Goal: Information Seeking & Learning: Learn about a topic

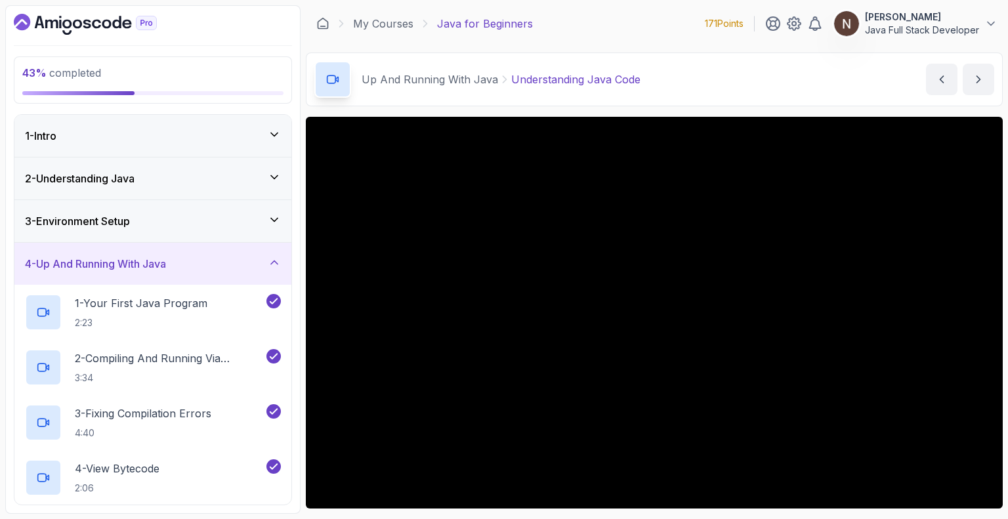
scroll to position [330, 0]
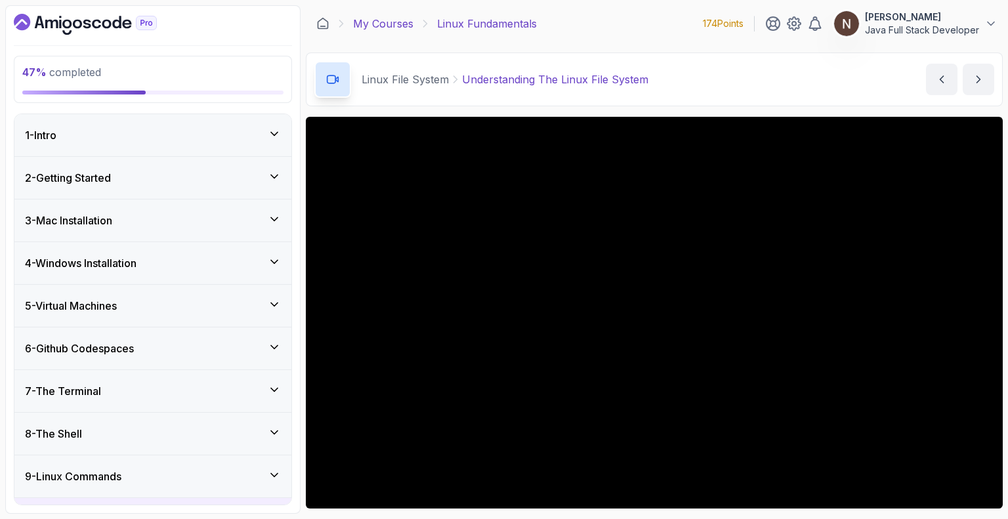
click at [392, 24] on link "My Courses" at bounding box center [383, 24] width 60 height 16
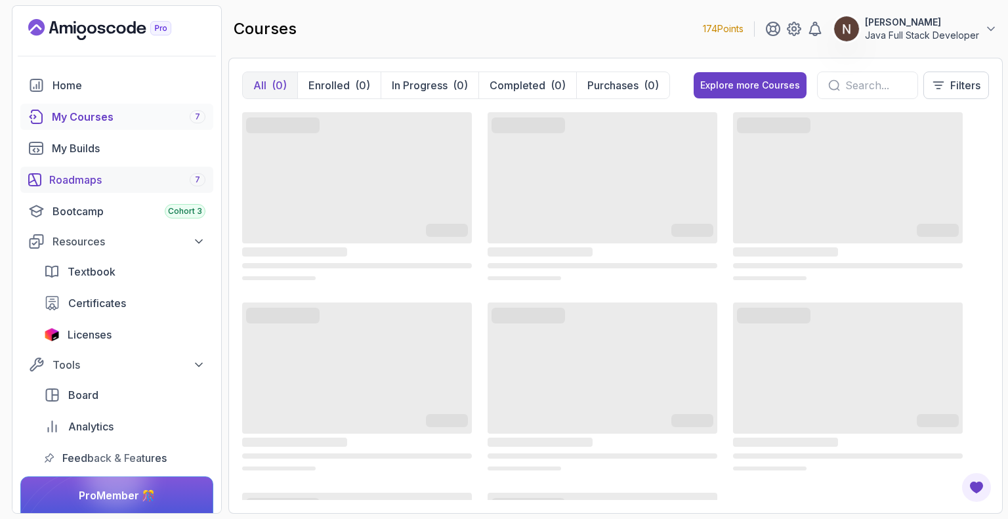
click at [152, 178] on div "Roadmaps 7" at bounding box center [127, 180] width 156 height 16
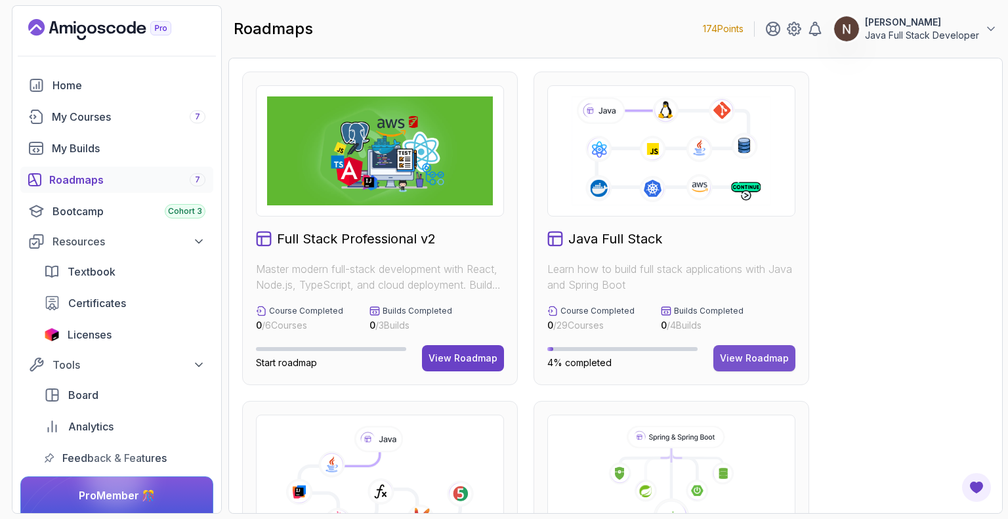
click at [730, 364] on div "View Roadmap" at bounding box center [754, 358] width 69 height 13
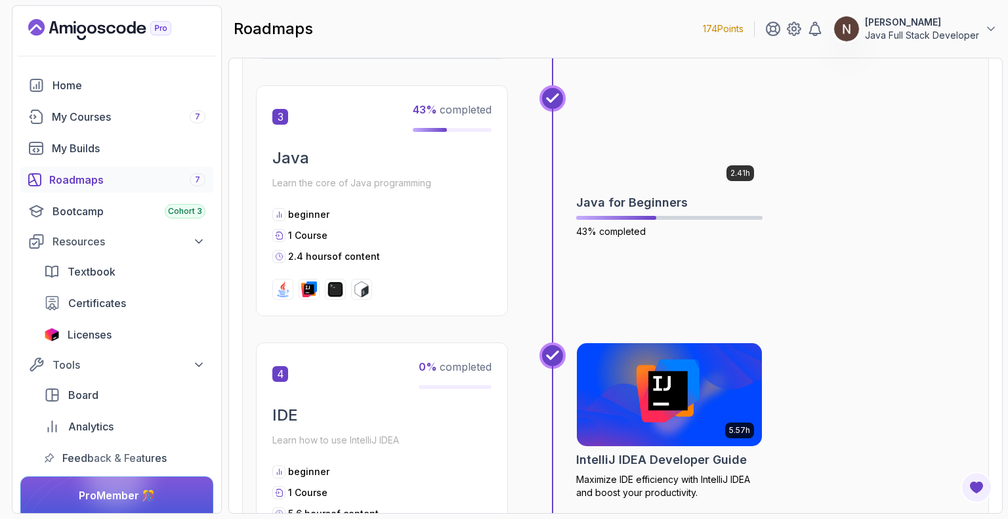
scroll to position [874, 0]
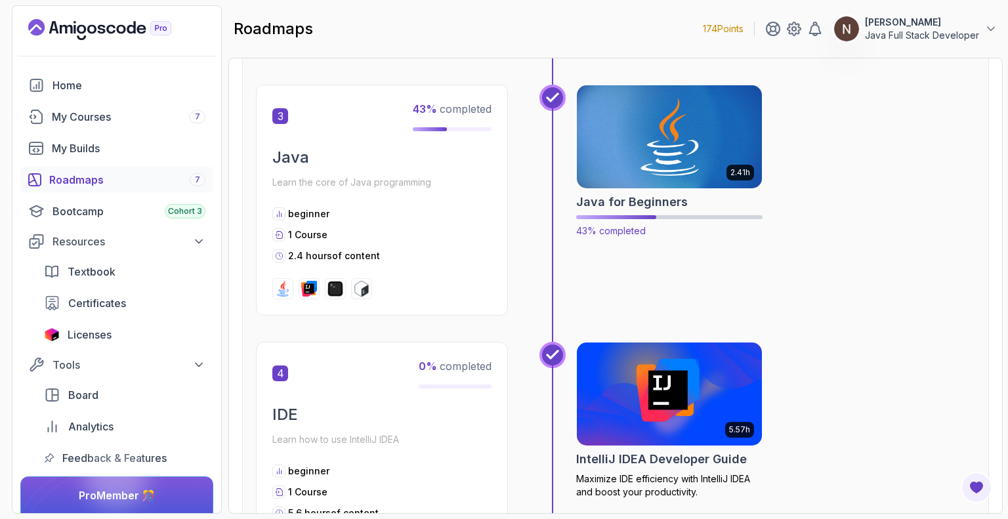
click at [694, 188] on div "2.41h Java for Beginners 43% completed" at bounding box center [669, 162] width 186 height 154
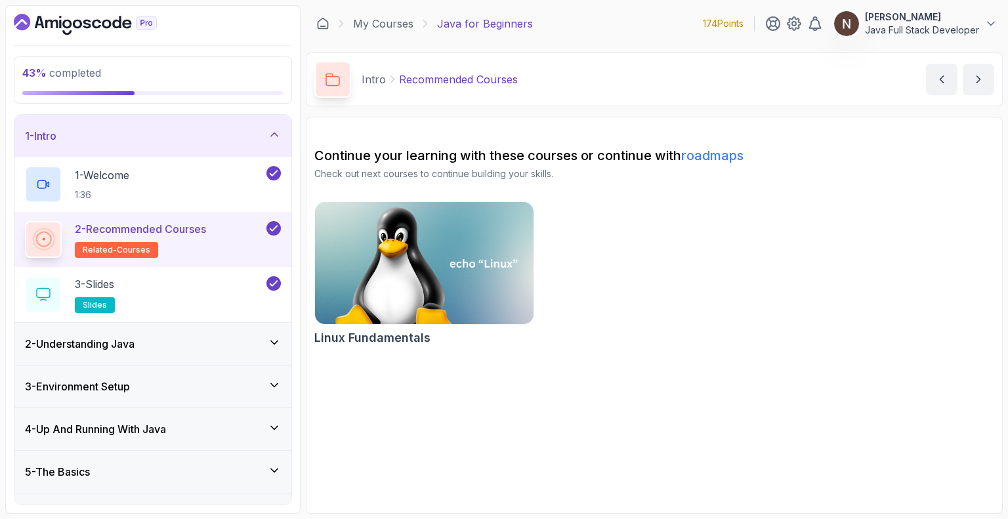
click at [217, 379] on div "3 - Environment Setup" at bounding box center [153, 387] width 256 height 16
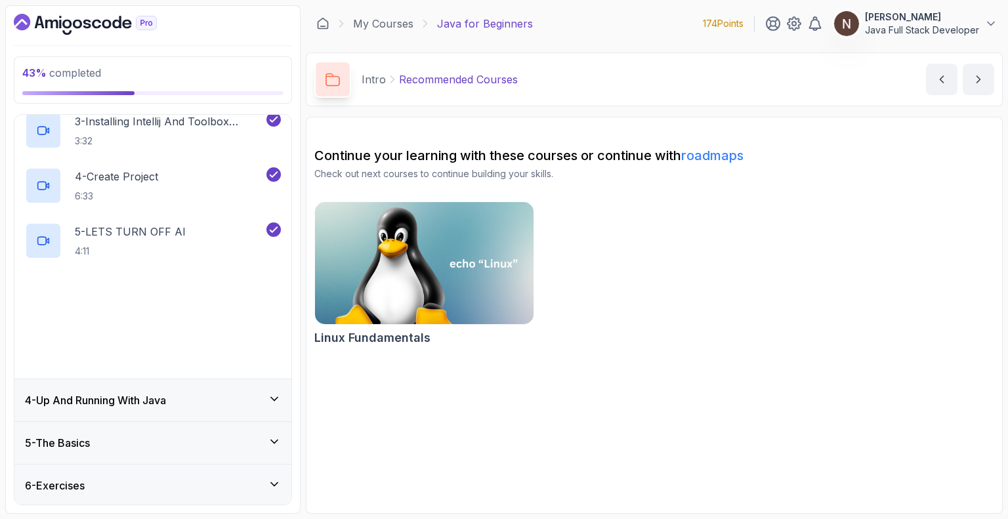
scroll to position [291, 0]
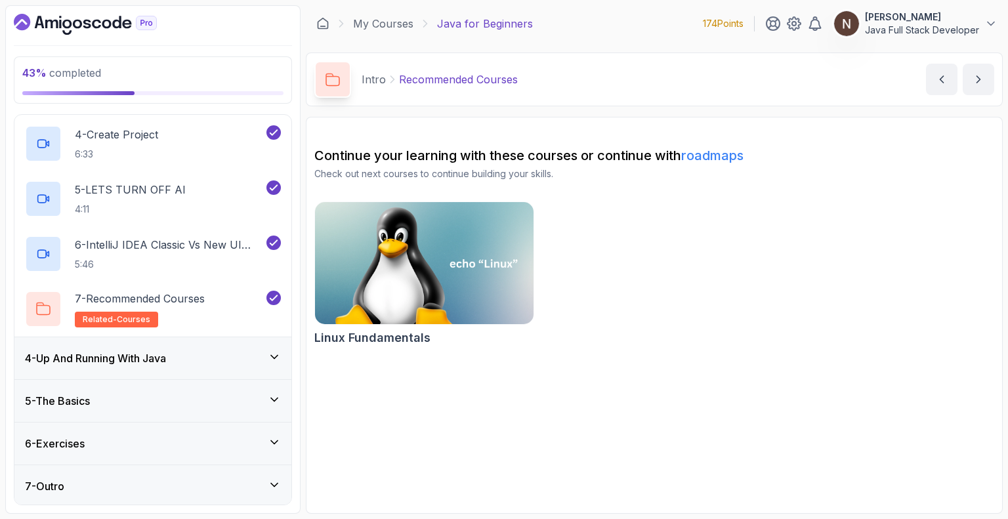
click at [214, 352] on div "4 - Up And Running With Java" at bounding box center [153, 358] width 256 height 16
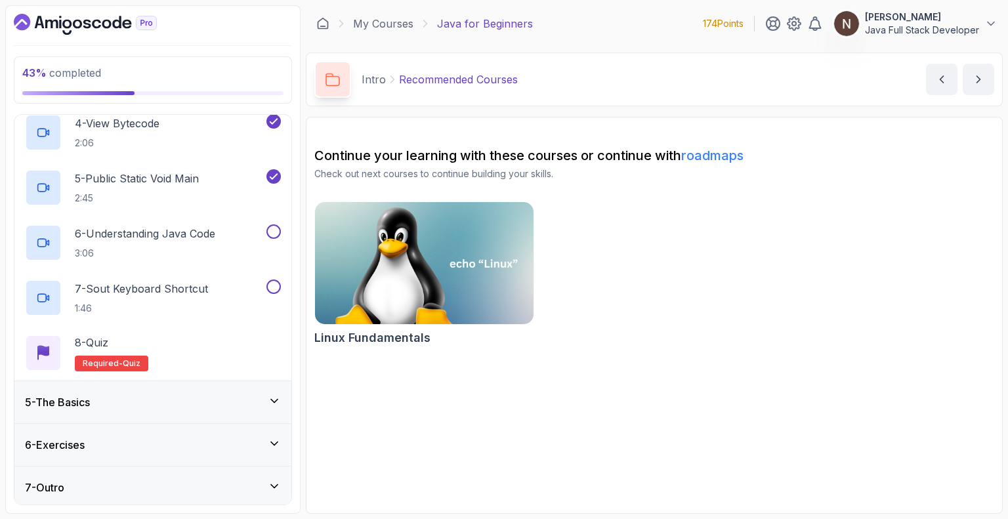
scroll to position [346, 0]
click at [192, 228] on p "6 - Understanding Java Code" at bounding box center [145, 233] width 140 height 16
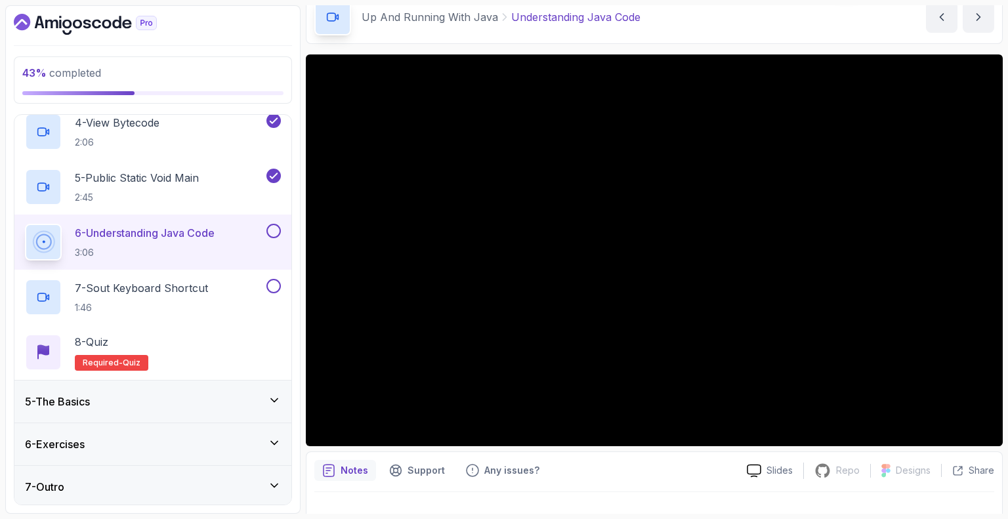
scroll to position [64, 0]
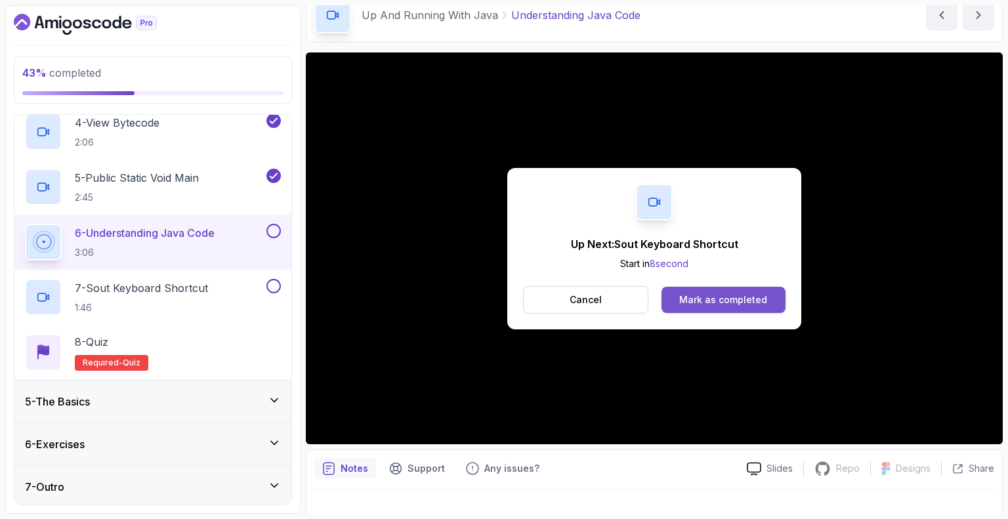
click at [725, 302] on div "Mark as completed" at bounding box center [723, 299] width 88 height 13
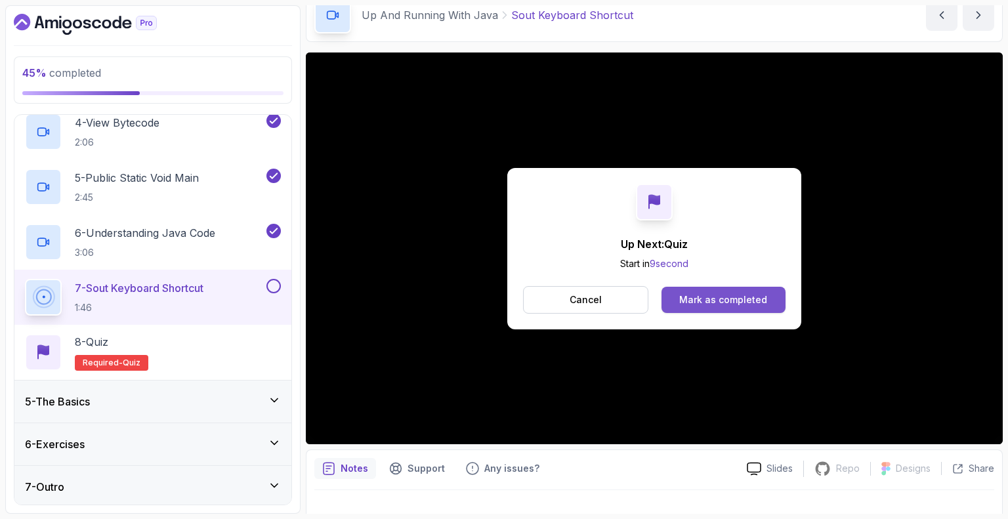
click at [753, 289] on button "Mark as completed" at bounding box center [724, 300] width 124 height 26
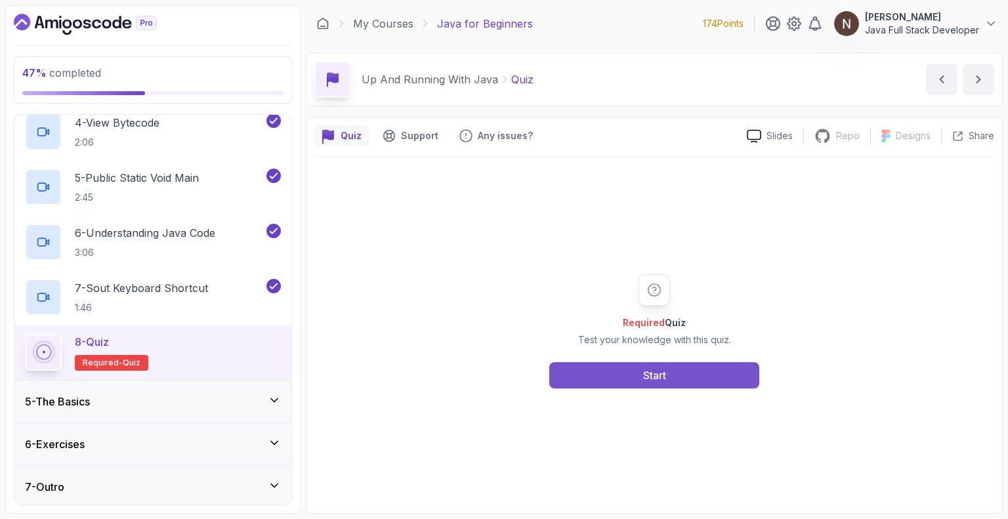
click at [637, 373] on button "Start" at bounding box center [654, 375] width 210 height 26
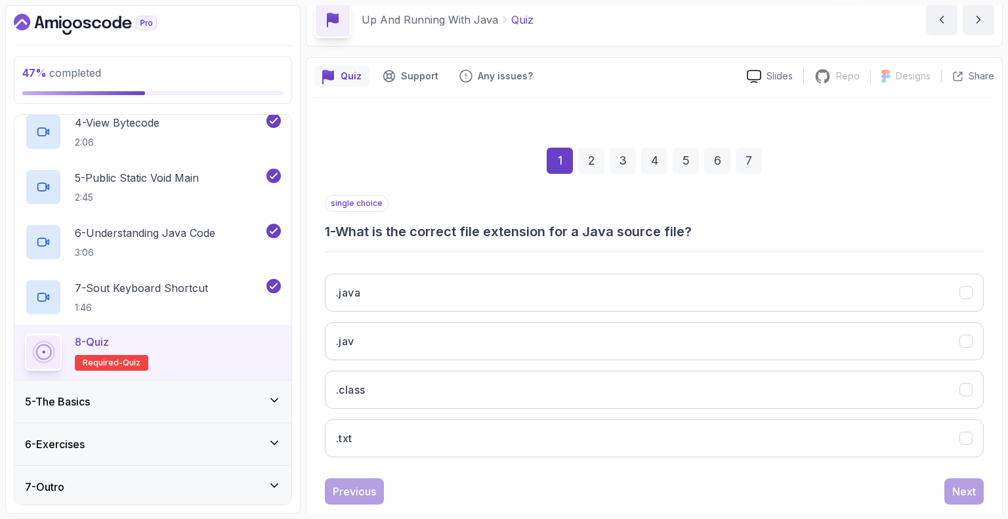
scroll to position [86, 0]
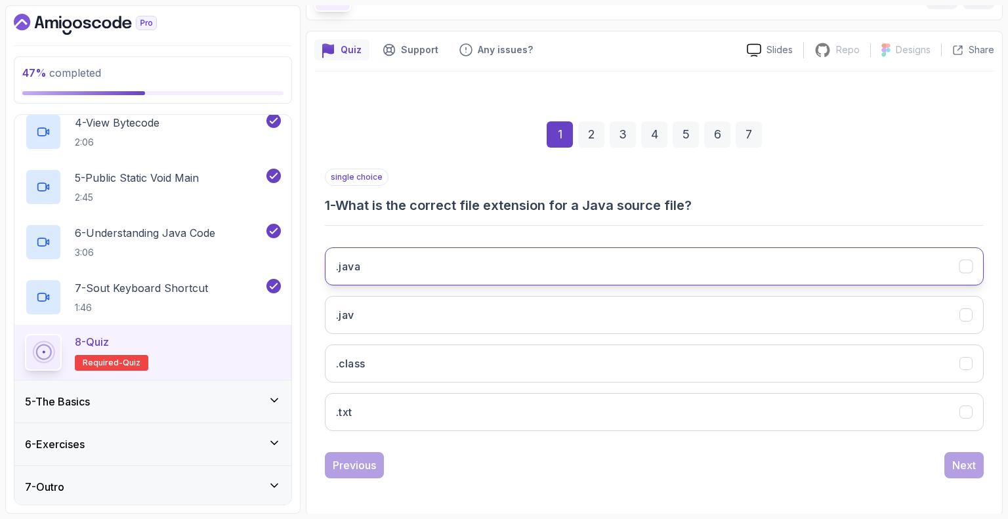
click at [793, 262] on button ".java" at bounding box center [654, 266] width 659 height 38
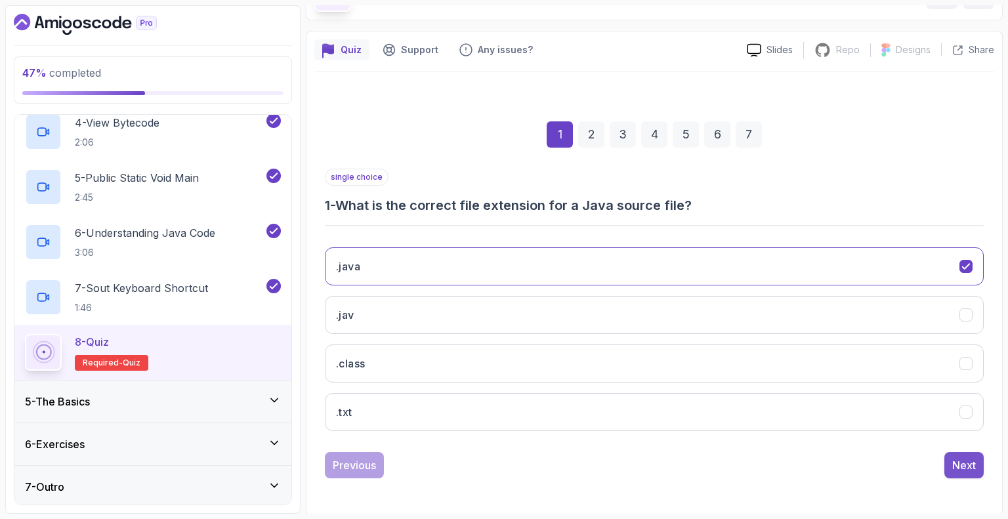
click at [967, 461] on div "Next" at bounding box center [964, 465] width 24 height 16
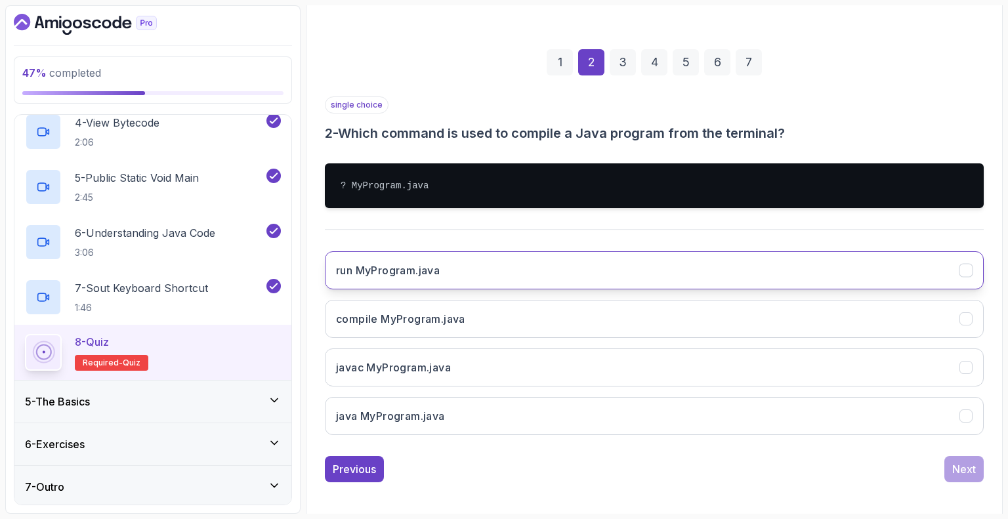
scroll to position [162, 0]
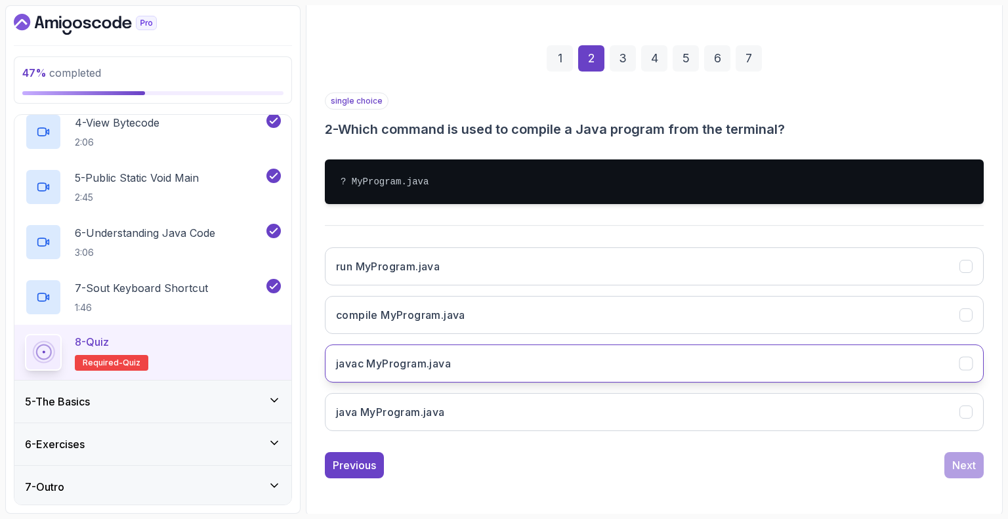
click at [940, 364] on button "javac MyProgram.java" at bounding box center [654, 364] width 659 height 38
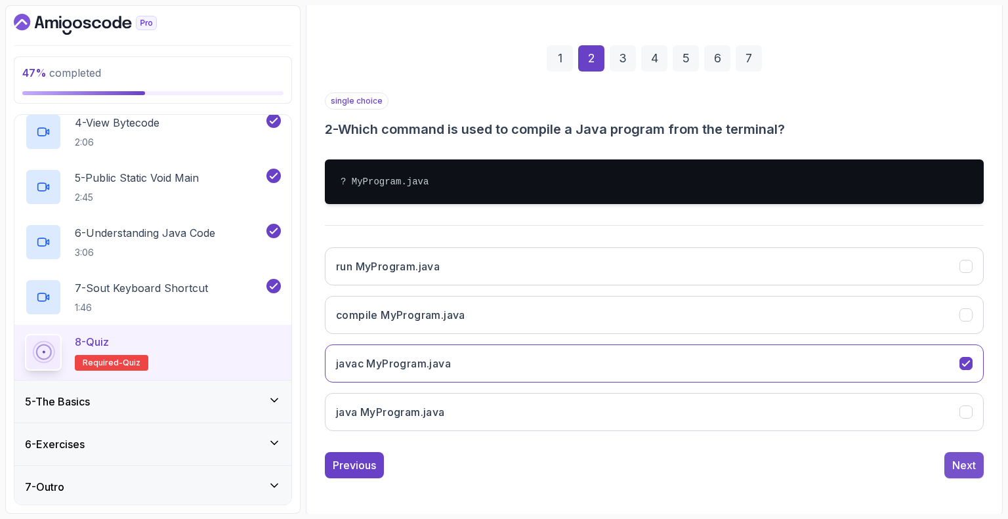
click at [967, 460] on div "Next" at bounding box center [964, 465] width 24 height 16
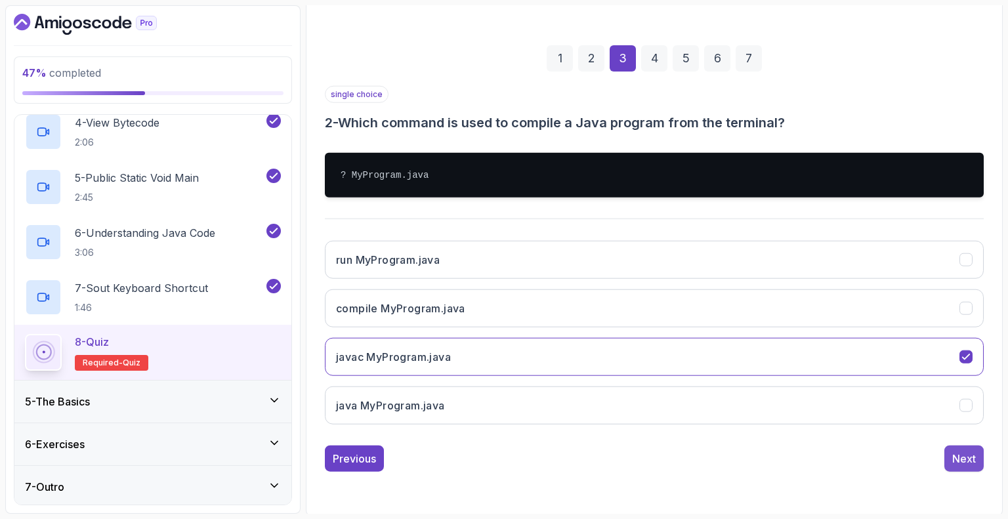
scroll to position [86, 0]
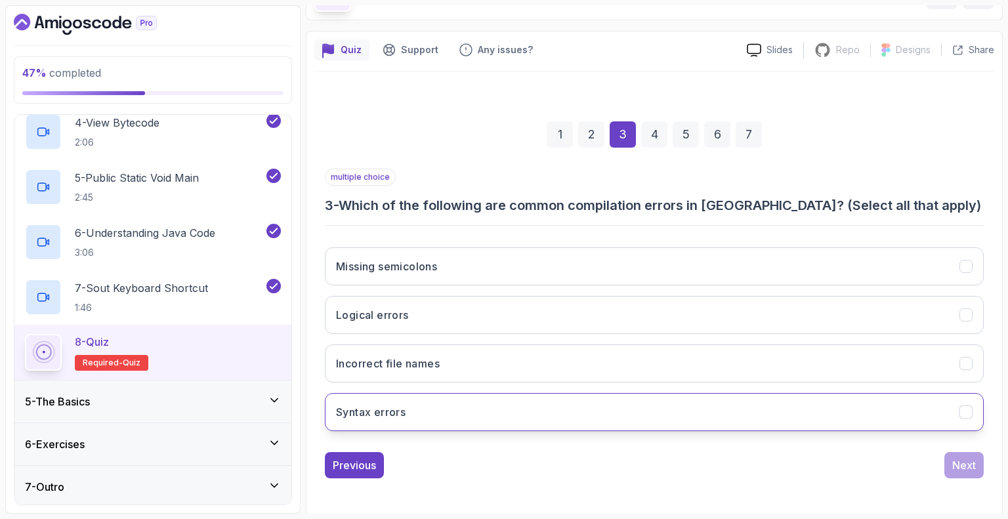
click at [958, 412] on button "Syntax errors" at bounding box center [654, 412] width 659 height 38
click at [967, 466] on div "Next" at bounding box center [964, 465] width 24 height 16
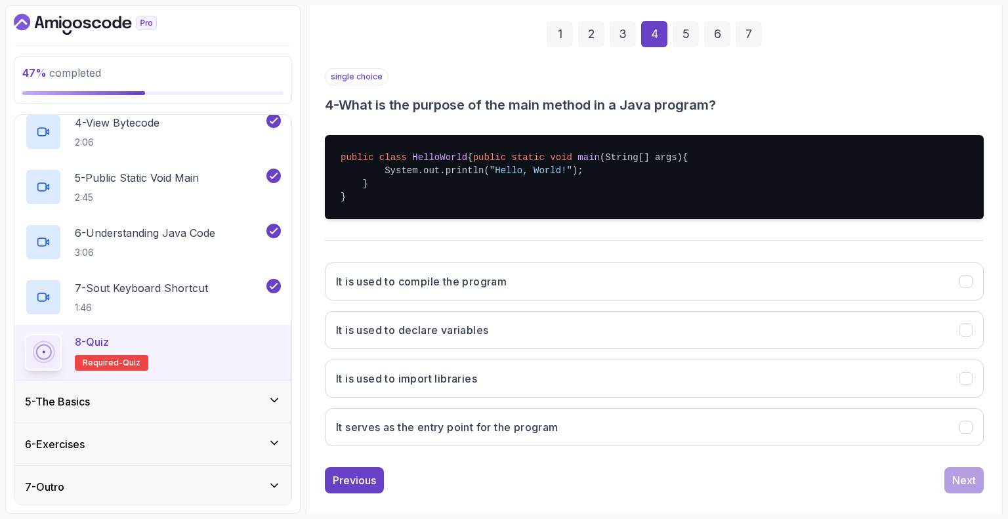
scroll to position [187, 0]
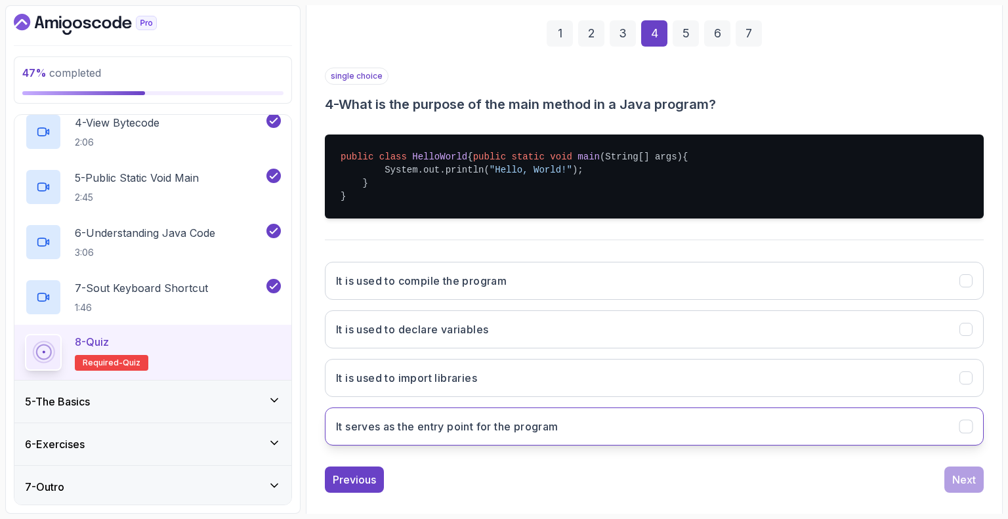
click at [962, 433] on icon "It serves as the entry point for the program" at bounding box center [966, 427] width 12 height 12
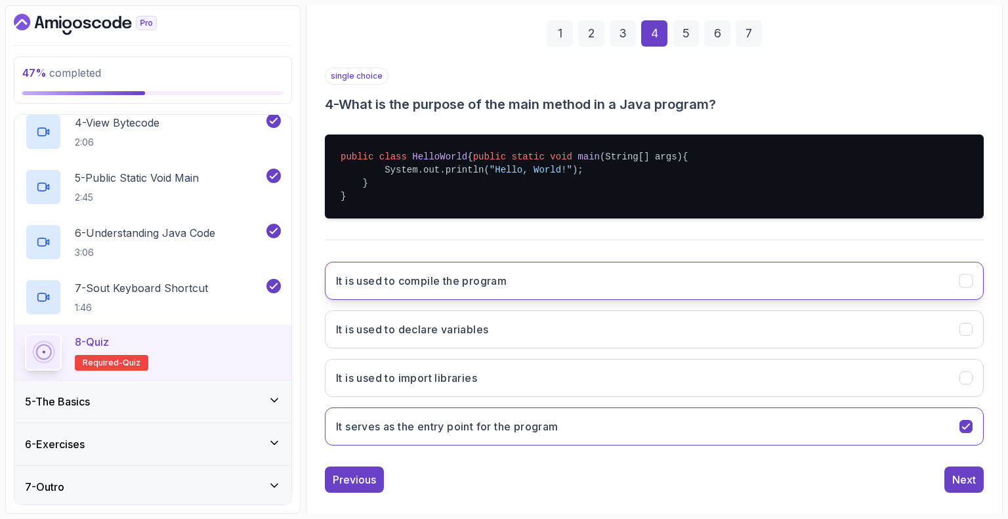
click at [966, 287] on icon "It is used to compile the program" at bounding box center [966, 281] width 12 height 12
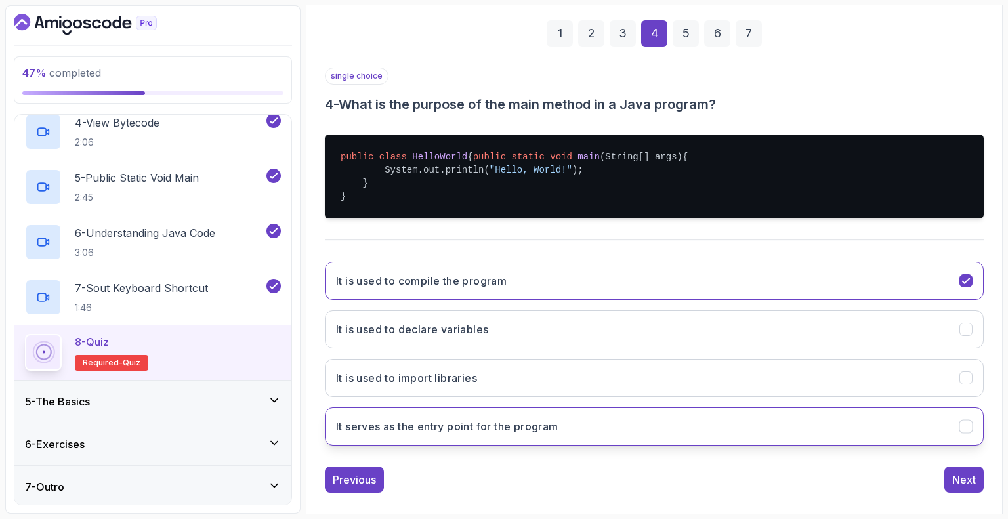
click at [968, 433] on icon "It serves as the entry point for the program" at bounding box center [966, 427] width 12 height 12
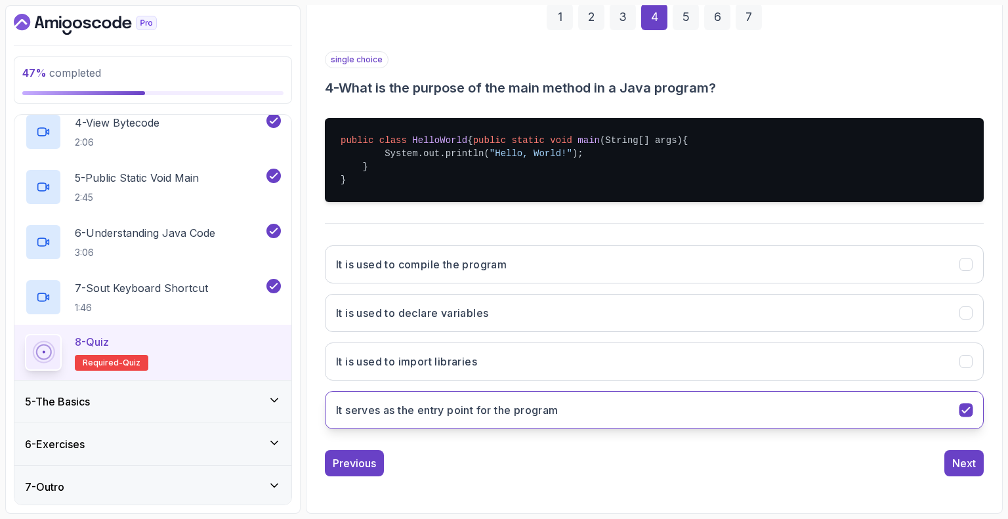
scroll to position [215, 0]
click at [960, 463] on div "Next" at bounding box center [964, 463] width 24 height 16
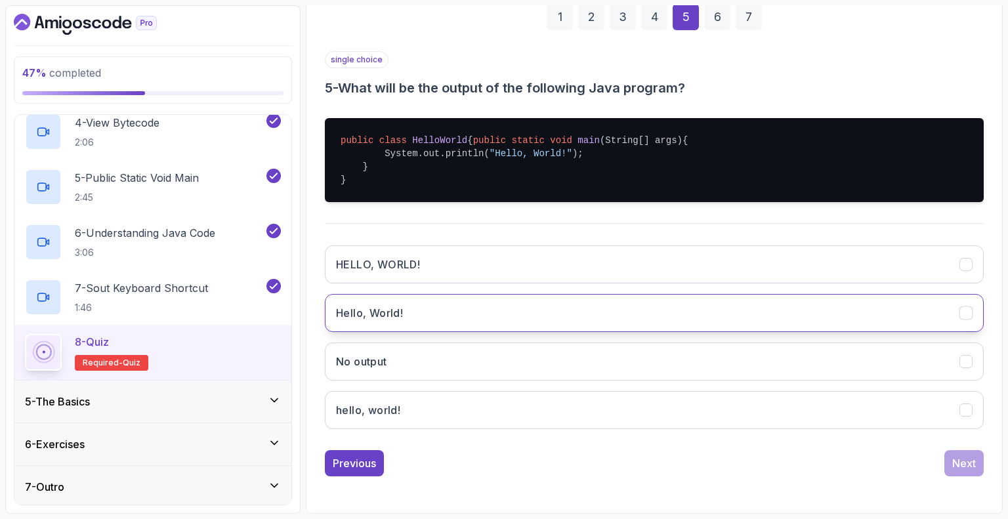
click at [519, 306] on button "Hello, World!" at bounding box center [654, 313] width 659 height 38
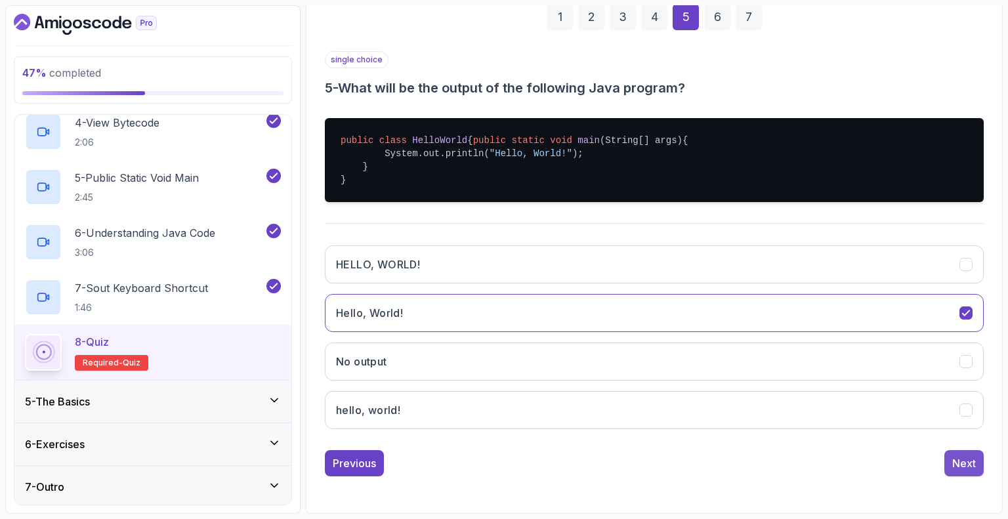
click at [965, 465] on div "Next" at bounding box center [964, 463] width 24 height 16
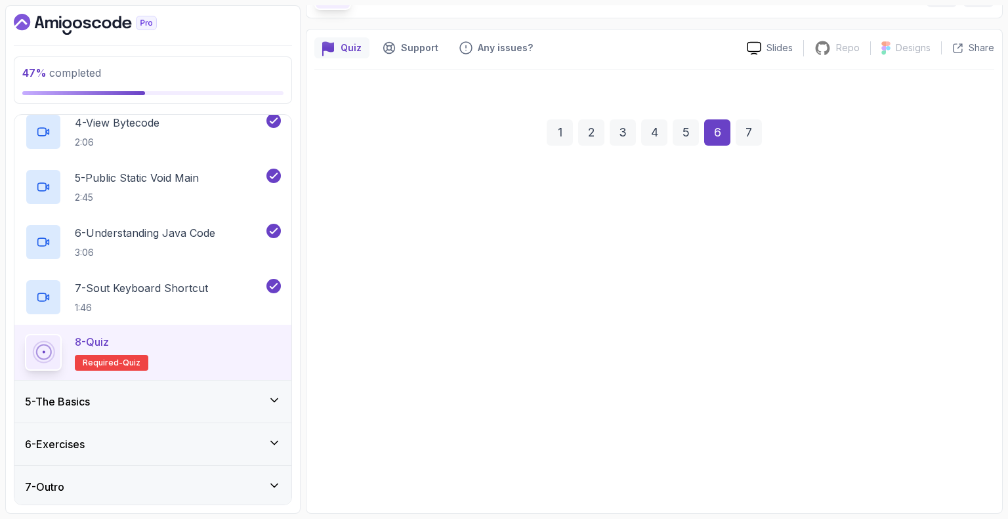
scroll to position [86, 0]
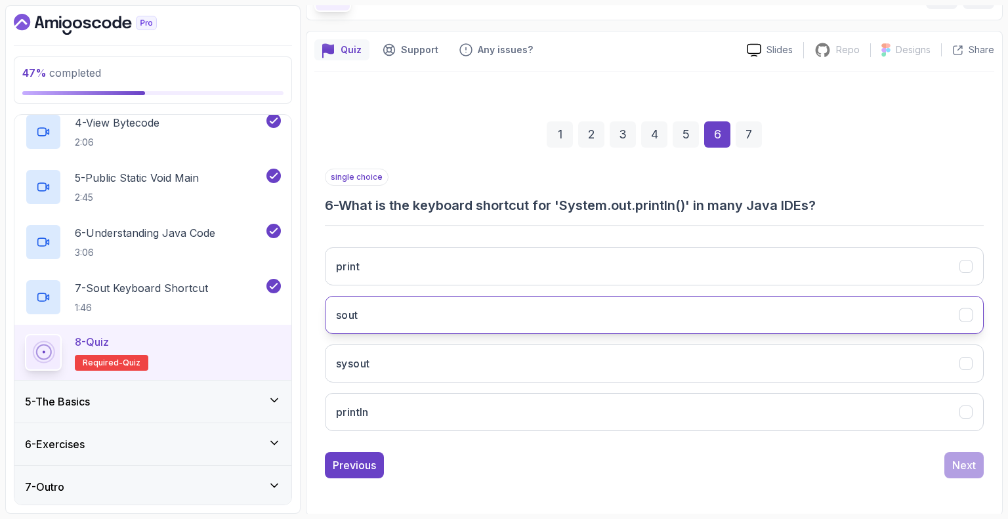
click at [963, 316] on icon "sout" at bounding box center [966, 315] width 12 height 12
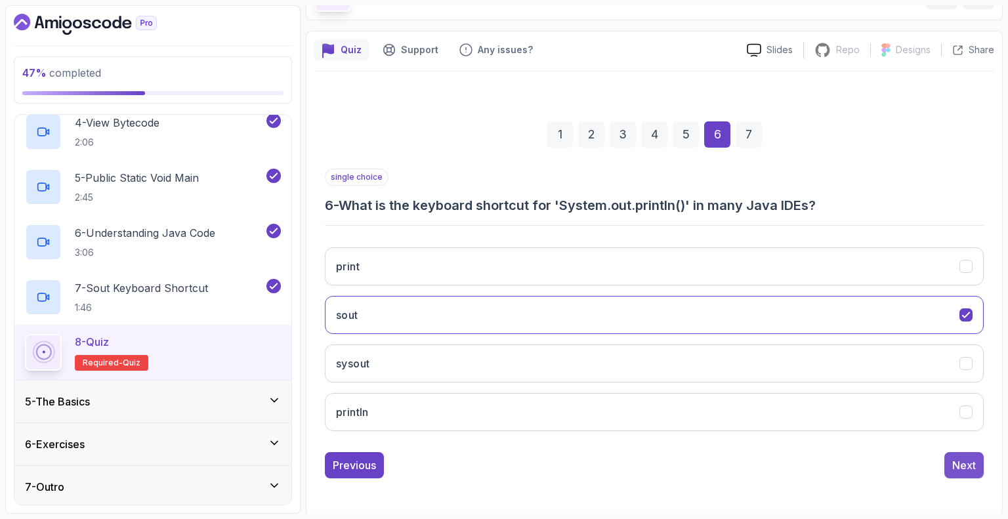
click at [970, 464] on div "Next" at bounding box center [964, 465] width 24 height 16
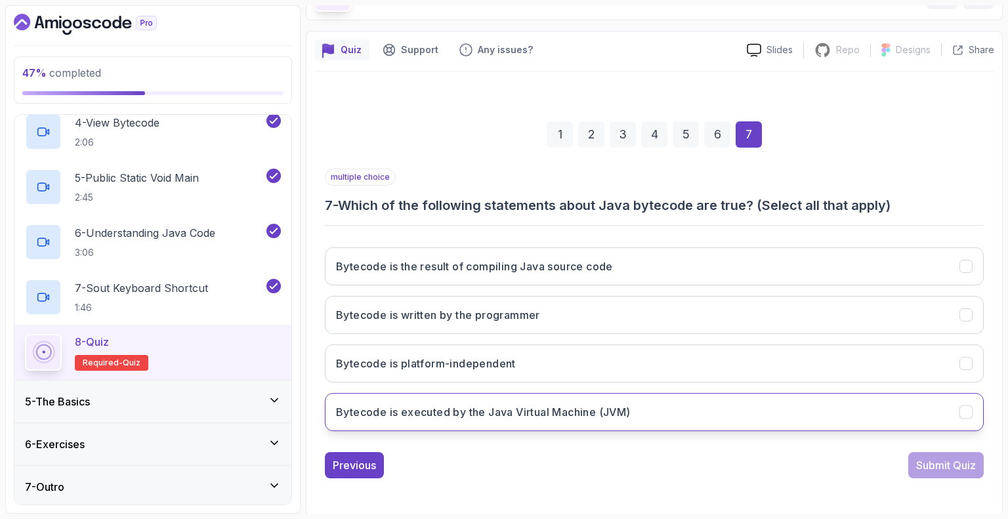
click at [969, 406] on icon "Bytecode is executed by the Java Virtual Machine (JVM)" at bounding box center [966, 412] width 12 height 12
click at [931, 471] on div "Submit Quiz" at bounding box center [946, 465] width 60 height 16
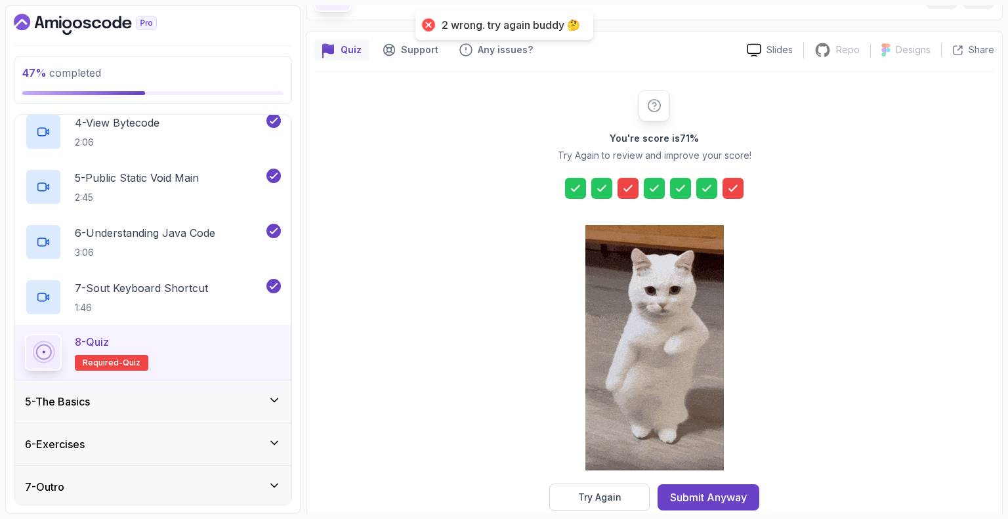
click at [627, 186] on icon at bounding box center [627, 188] width 13 height 13
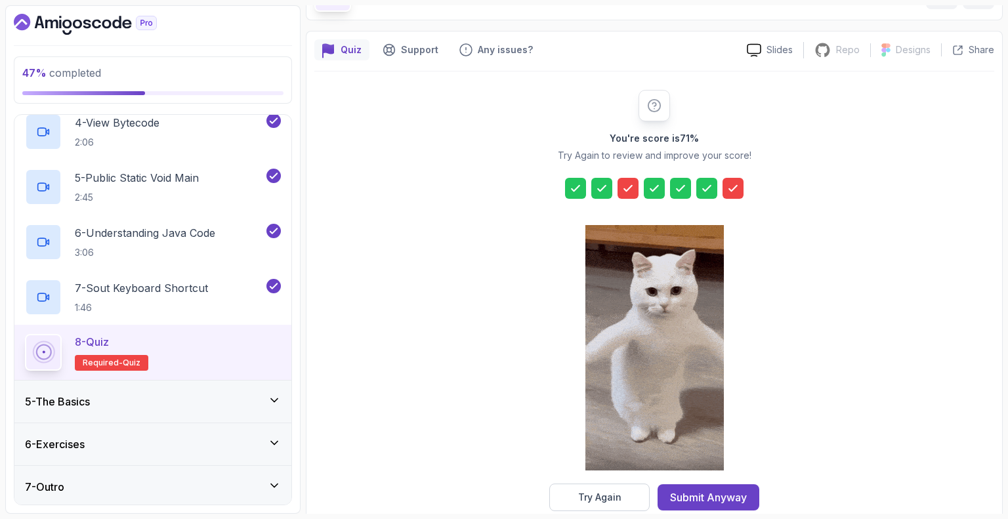
click at [734, 188] on icon at bounding box center [733, 188] width 13 height 13
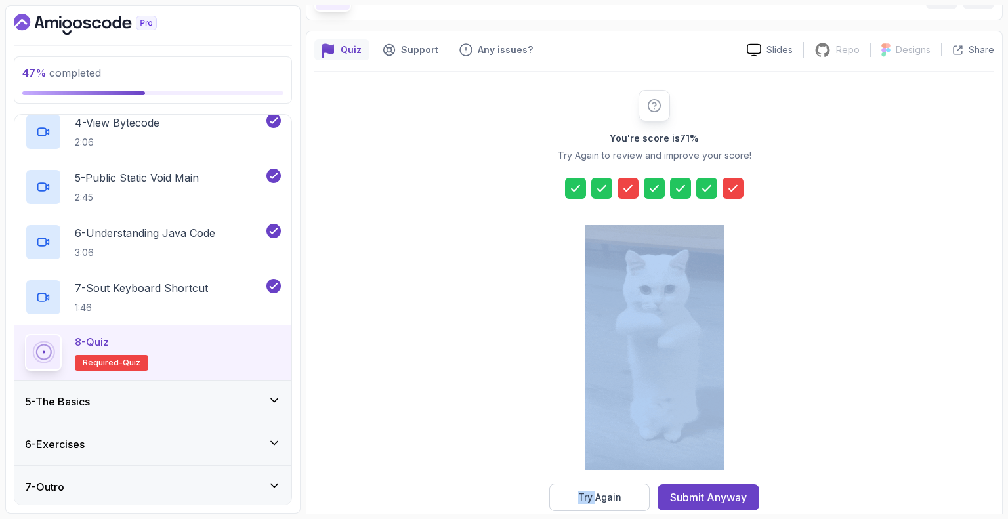
click at [734, 188] on icon at bounding box center [733, 188] width 13 height 13
click at [574, 187] on icon at bounding box center [575, 188] width 13 height 13
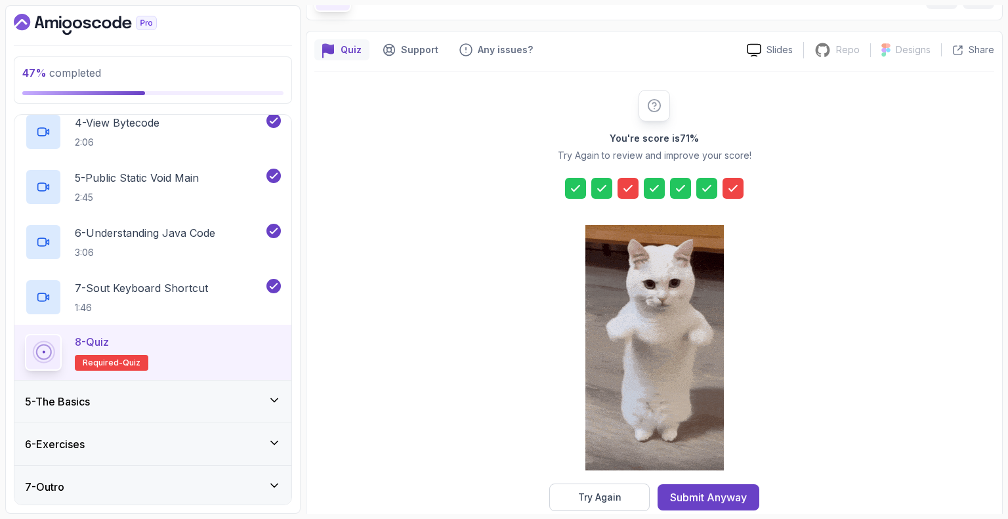
scroll to position [109, 0]
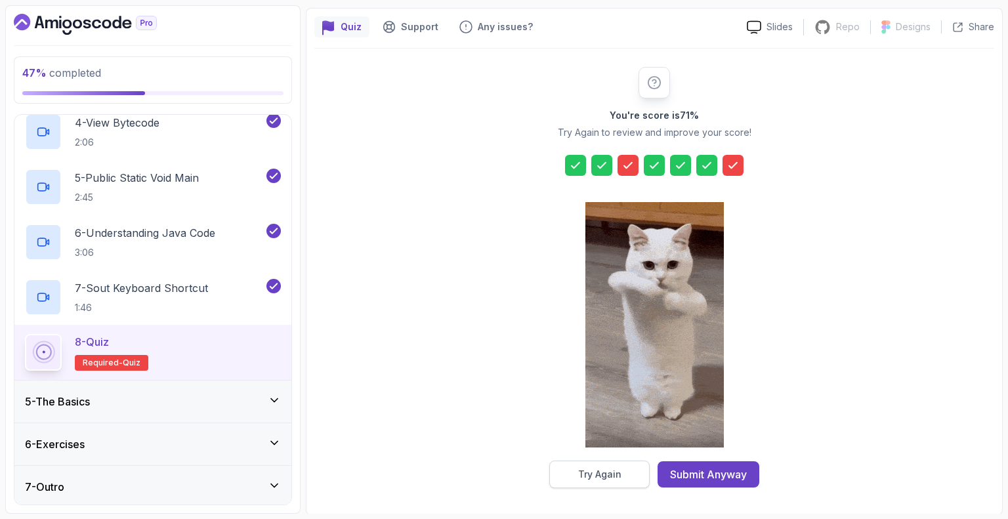
click at [596, 474] on div "Try Again" at bounding box center [599, 474] width 43 height 13
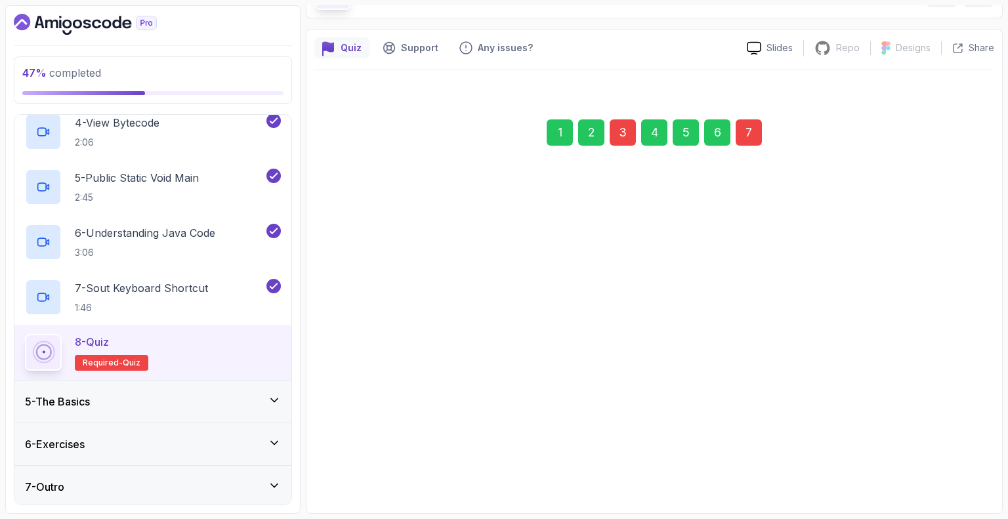
scroll to position [86, 0]
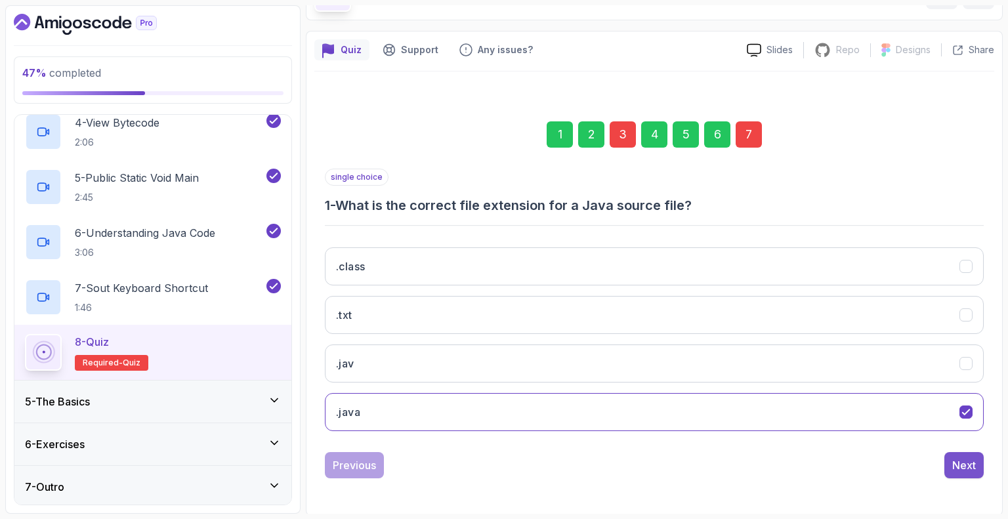
click at [972, 467] on div "Next" at bounding box center [964, 465] width 24 height 16
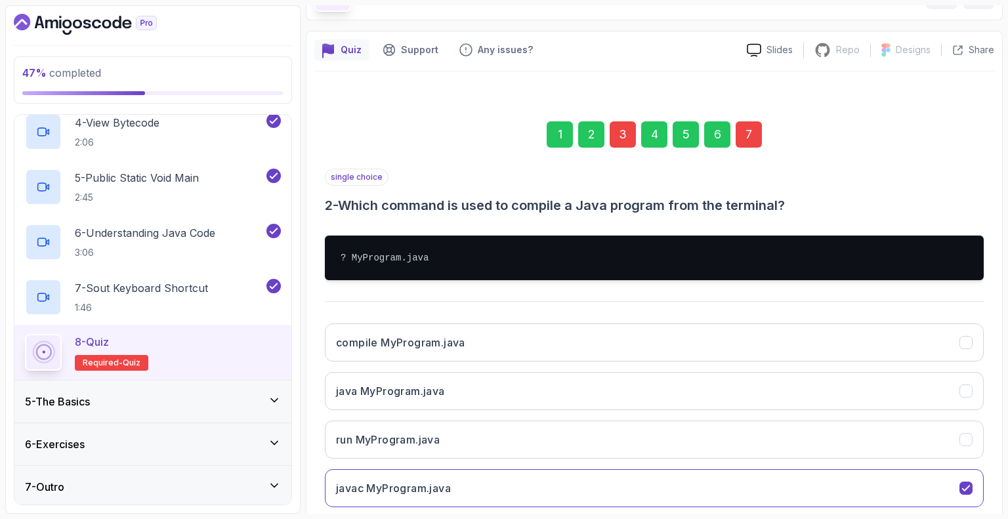
scroll to position [162, 0]
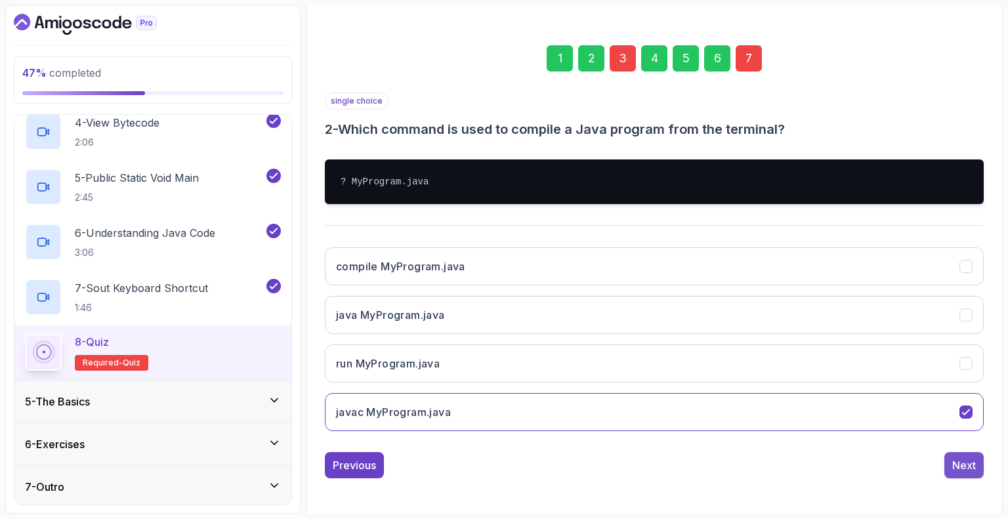
click at [961, 464] on div "Next" at bounding box center [964, 465] width 24 height 16
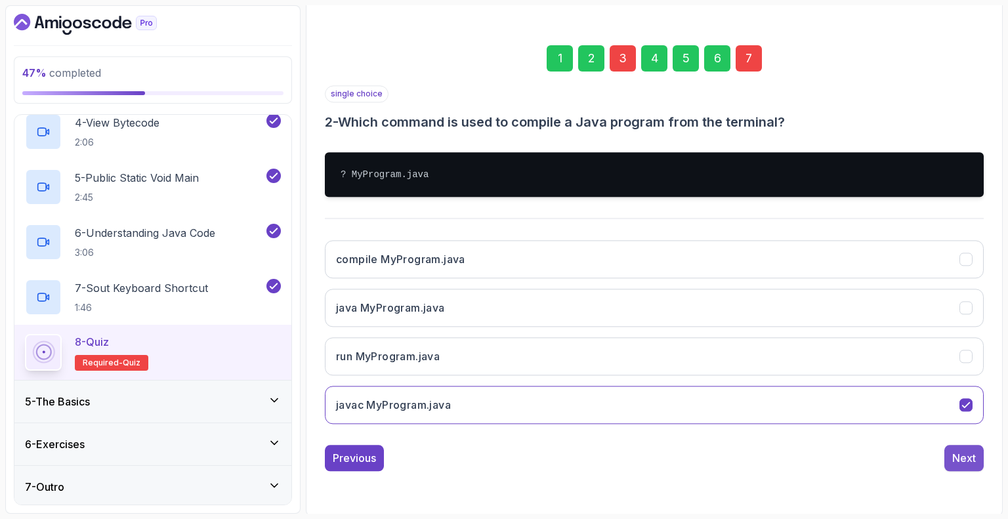
scroll to position [86, 0]
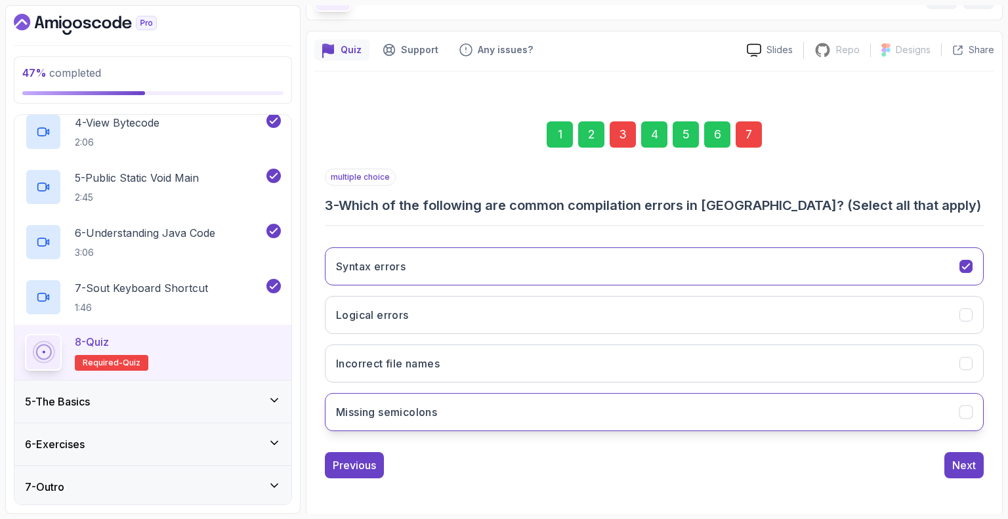
click at [963, 412] on icon "Missing semicolons" at bounding box center [965, 412] width 7 height 5
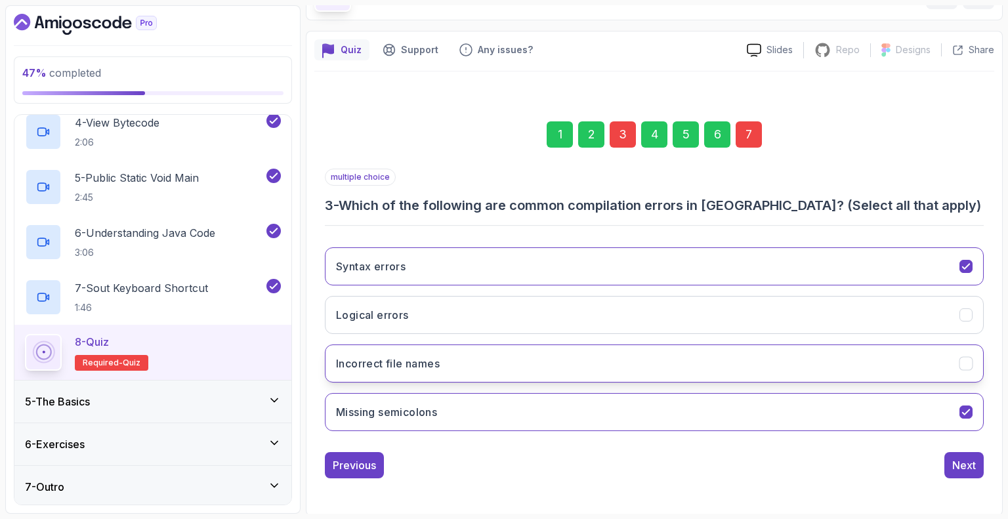
click at [965, 362] on icon "Incorrect file names" at bounding box center [966, 364] width 12 height 12
click at [964, 362] on icon "Incorrect file names" at bounding box center [966, 364] width 12 height 12
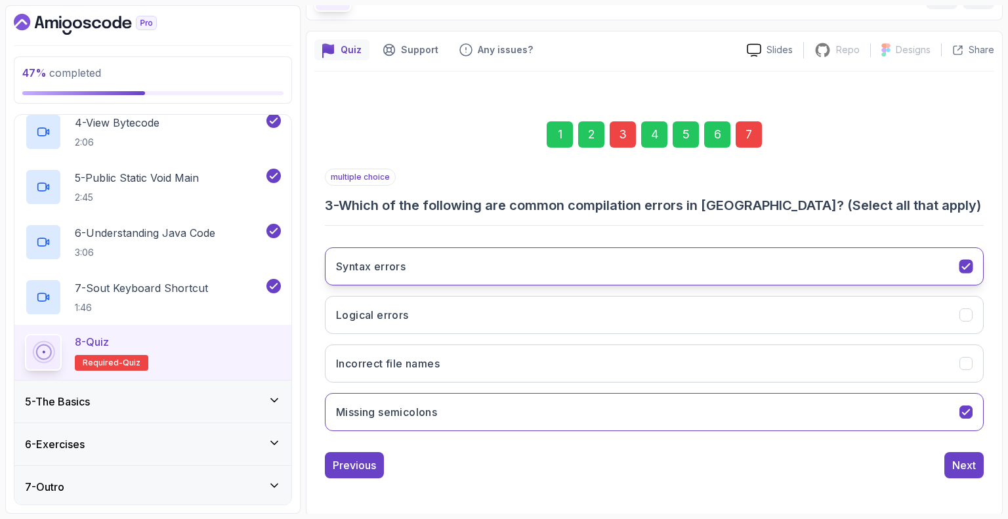
click at [966, 268] on icon "Syntax errors" at bounding box center [966, 267] width 12 height 12
click at [963, 272] on button "Syntax errors" at bounding box center [654, 266] width 659 height 38
click at [956, 464] on div "Next" at bounding box center [964, 465] width 24 height 16
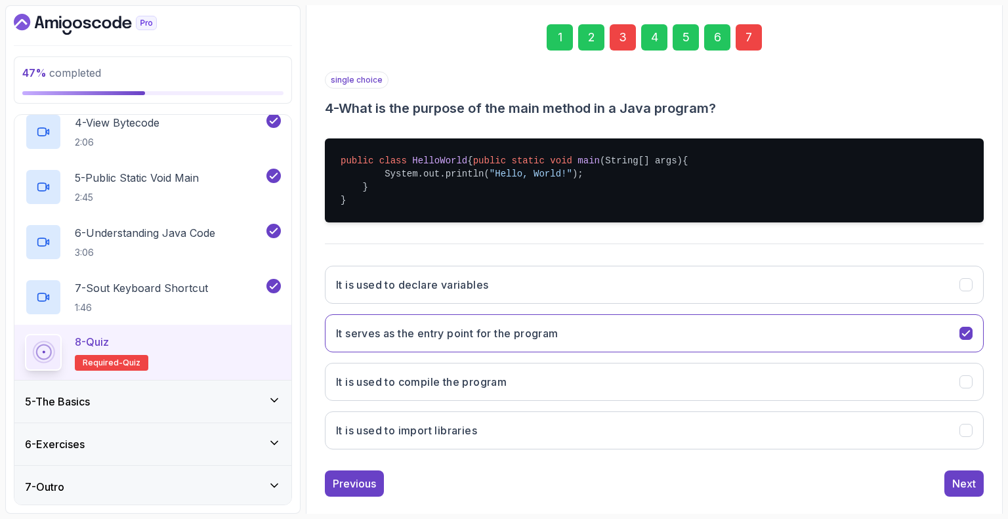
scroll to position [215, 0]
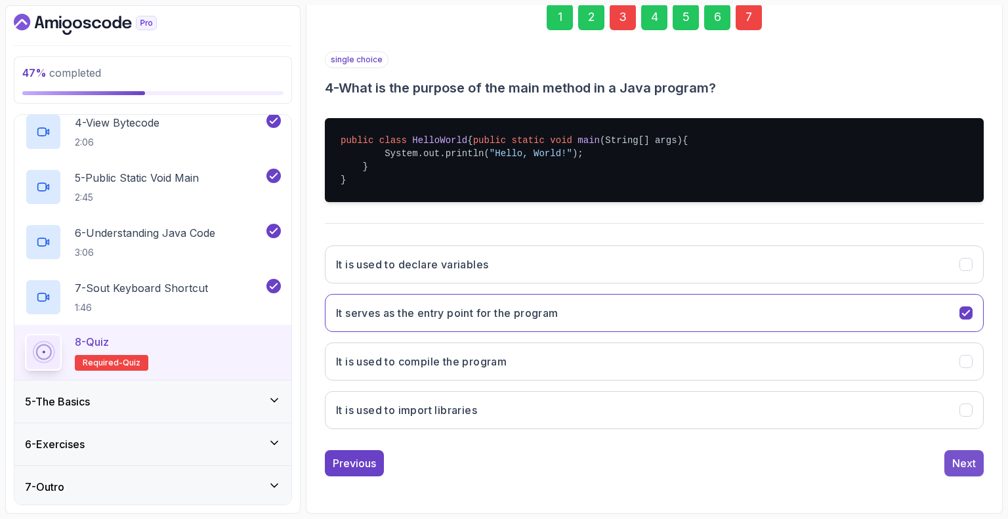
click at [973, 463] on div "Next" at bounding box center [964, 463] width 24 height 16
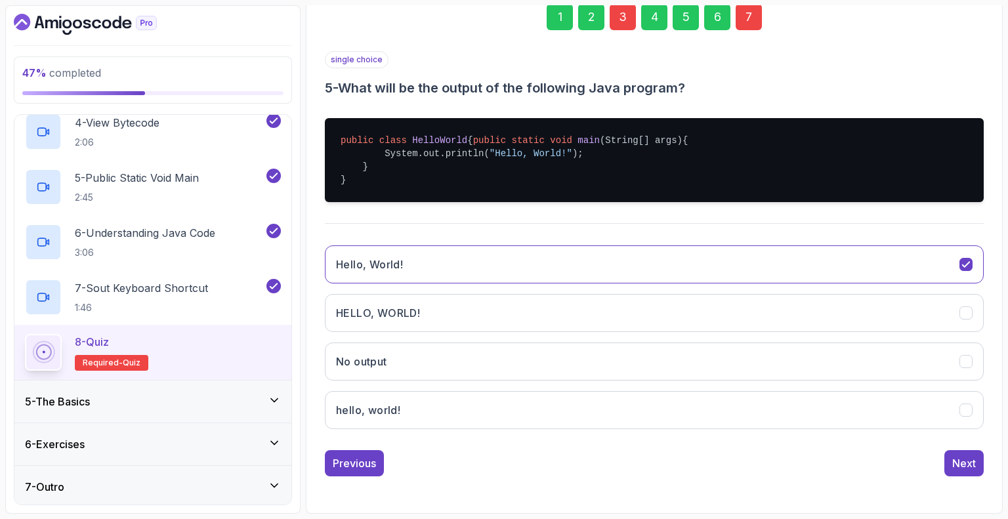
click at [973, 463] on div "Next" at bounding box center [964, 463] width 24 height 16
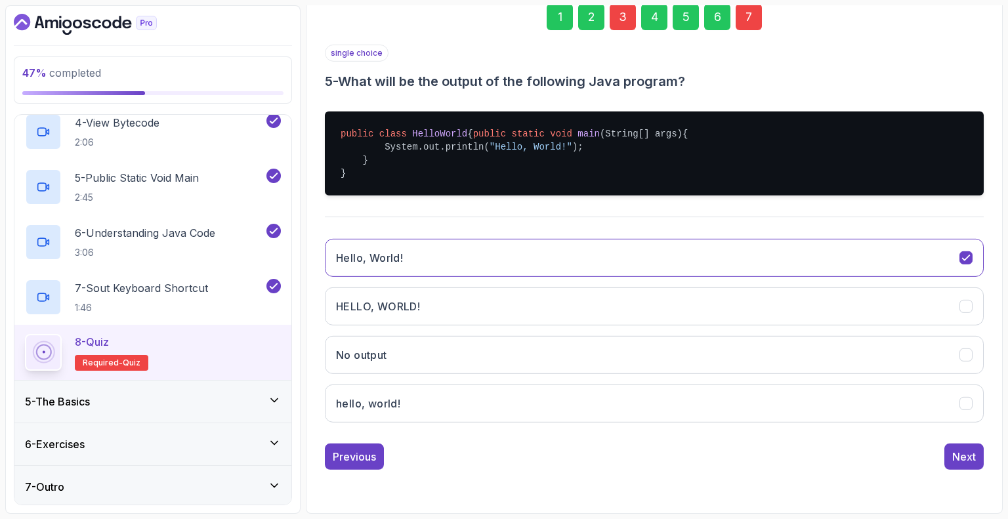
scroll to position [86, 0]
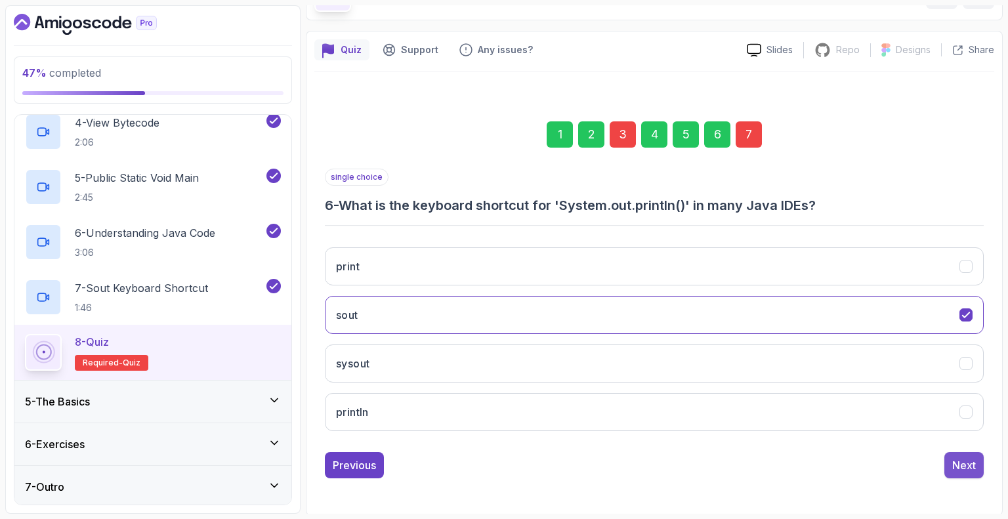
click at [962, 461] on div "Next" at bounding box center [964, 465] width 24 height 16
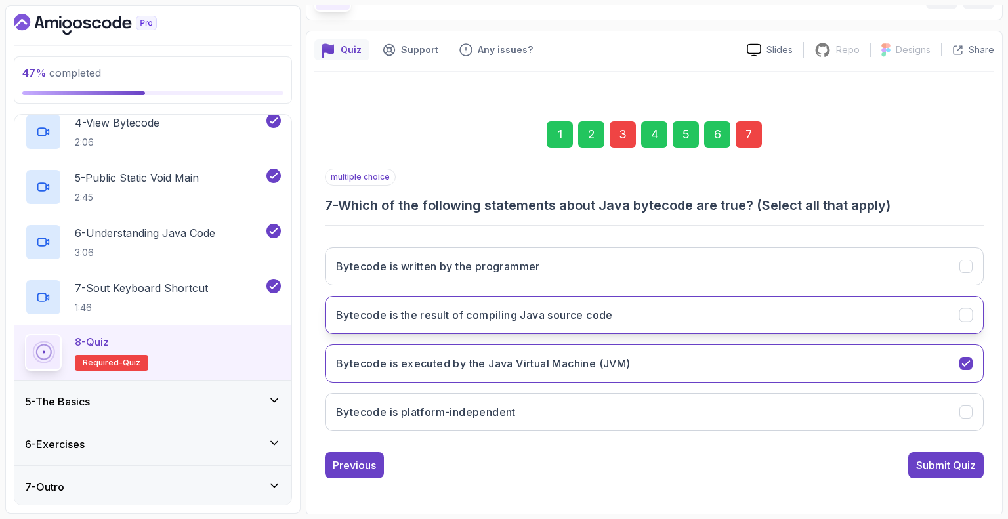
click at [888, 306] on button "Bytecode is the result of compiling Java source code" at bounding box center [654, 315] width 659 height 38
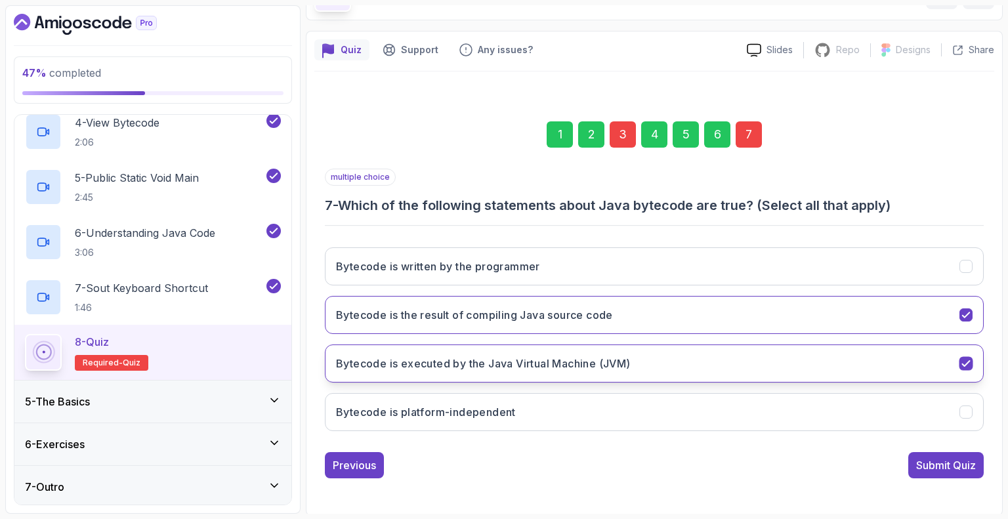
click at [974, 362] on button "Bytecode is executed by the Java Virtual Machine (JVM)" at bounding box center [654, 364] width 659 height 38
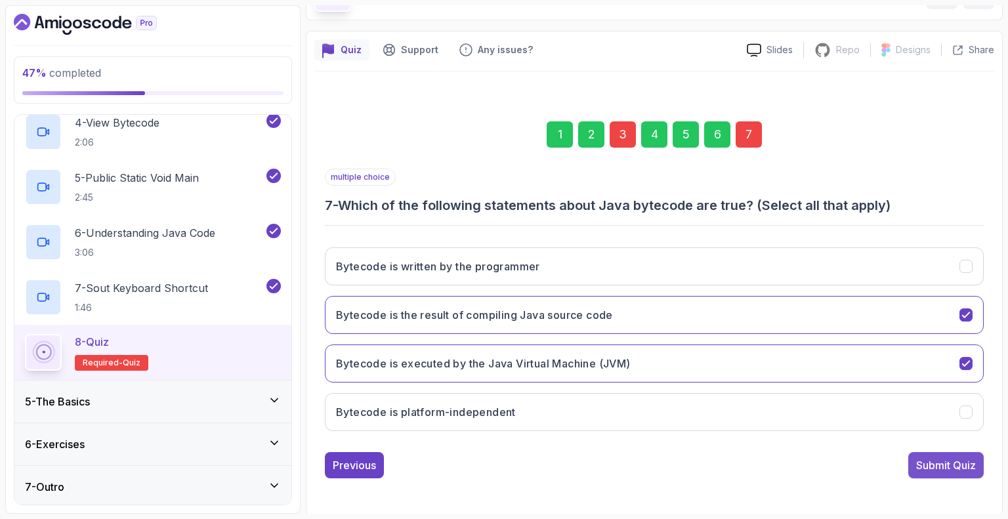
click at [947, 466] on div "Submit Quiz" at bounding box center [946, 465] width 60 height 16
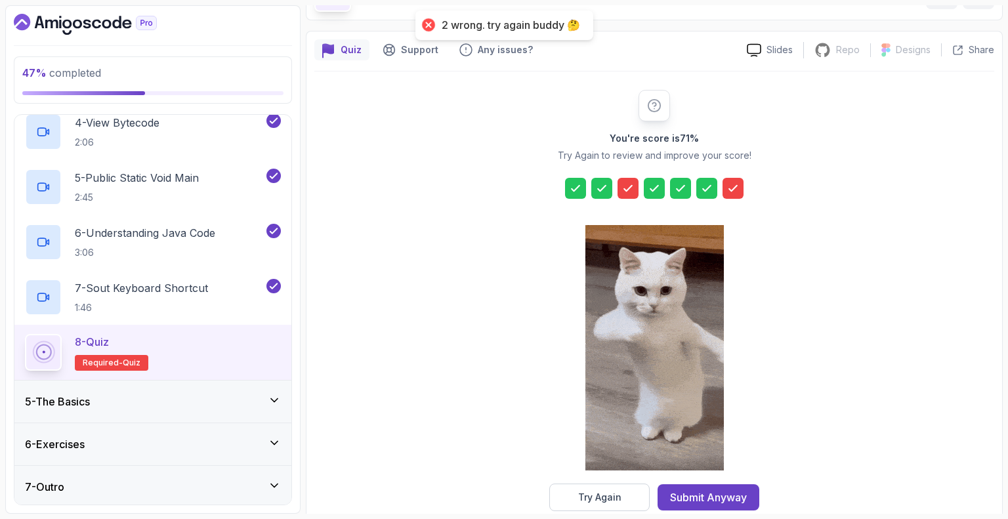
click at [625, 183] on icon at bounding box center [627, 188] width 13 height 13
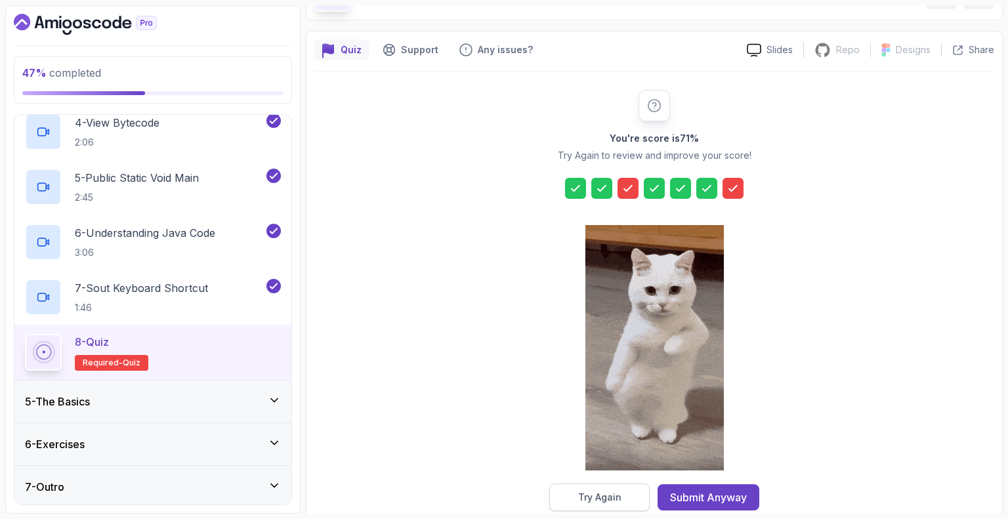
click at [605, 487] on button "Try Again" at bounding box center [599, 498] width 100 height 28
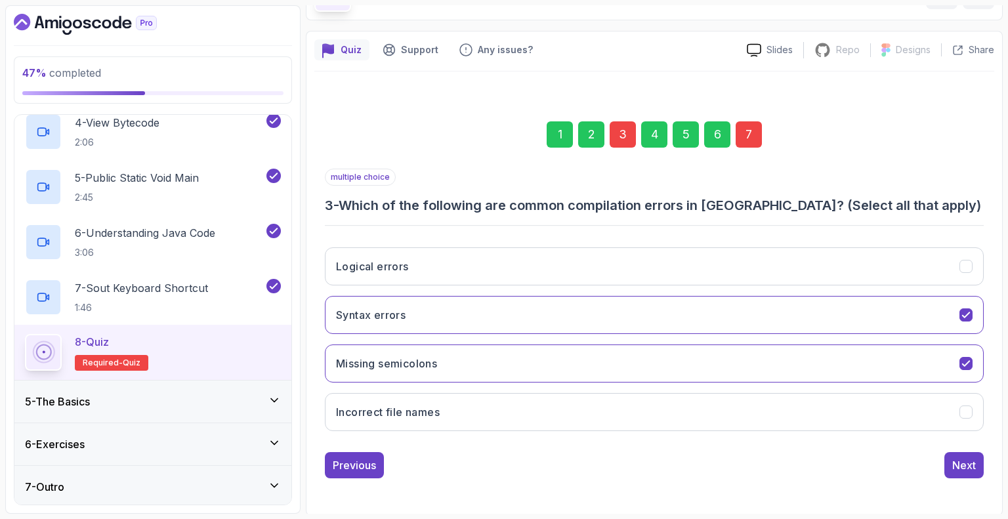
click at [618, 131] on div "3" at bounding box center [623, 134] width 26 height 26
click at [968, 312] on icon "Syntax errors" at bounding box center [965, 314] width 7 height 5
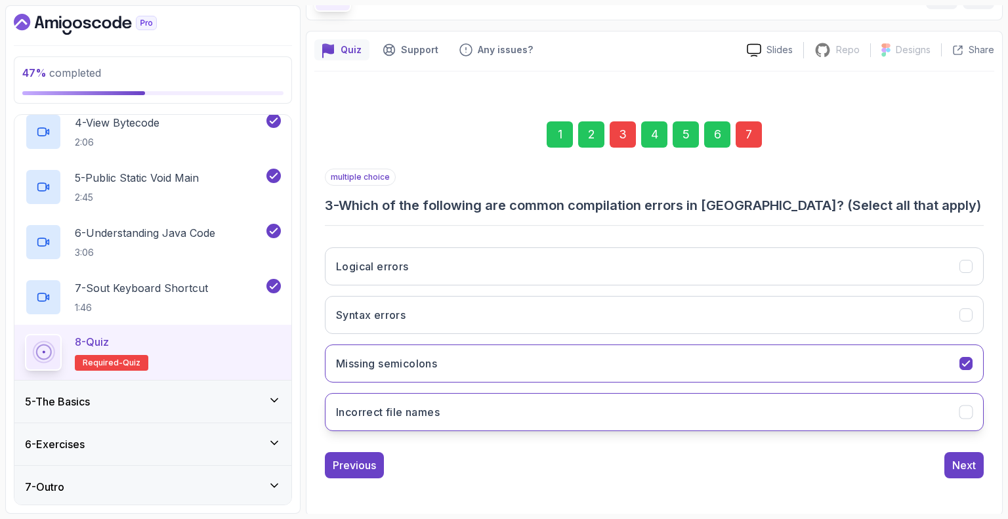
click at [968, 413] on icon "Incorrect file names" at bounding box center [966, 412] width 12 height 12
click at [970, 303] on button "Syntax errors" at bounding box center [654, 315] width 659 height 38
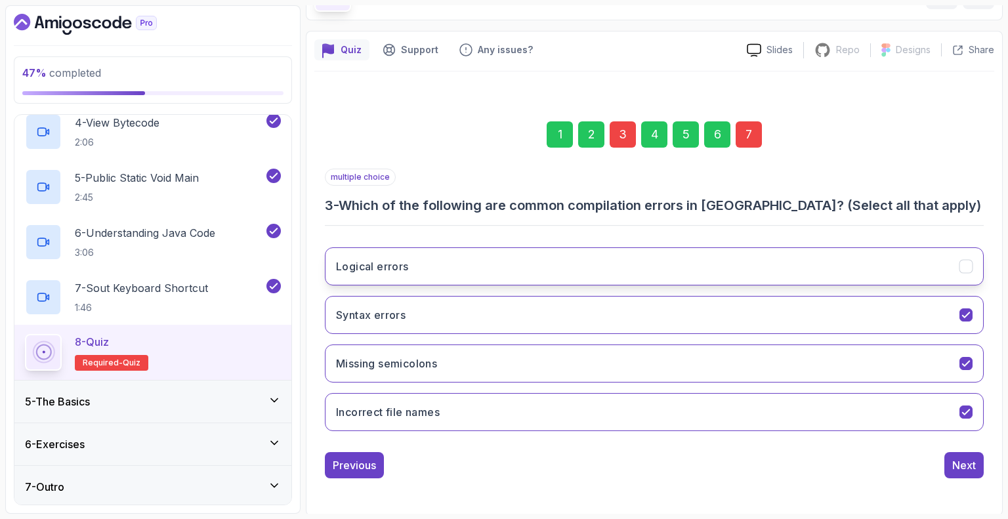
click at [966, 270] on icon "Logical errors" at bounding box center [966, 267] width 12 height 12
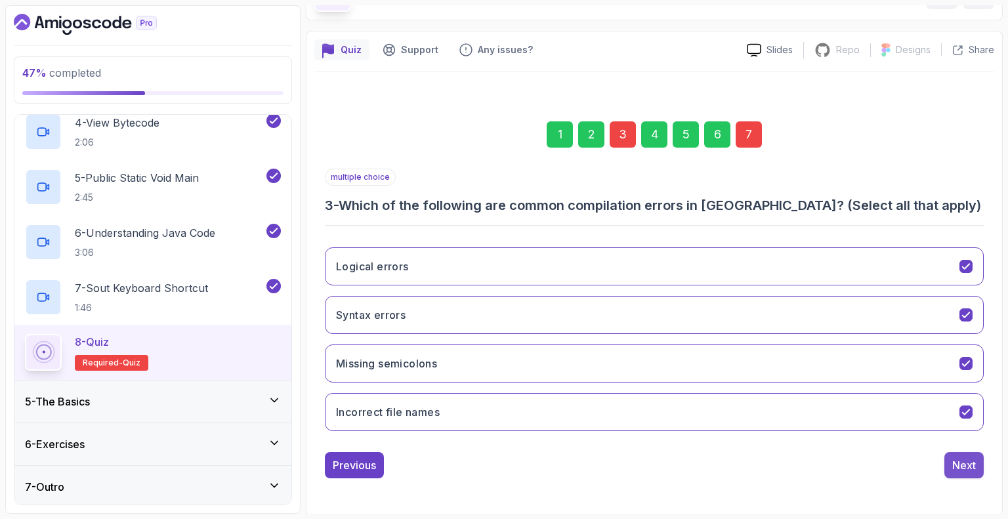
click at [965, 459] on div "Next" at bounding box center [964, 465] width 24 height 16
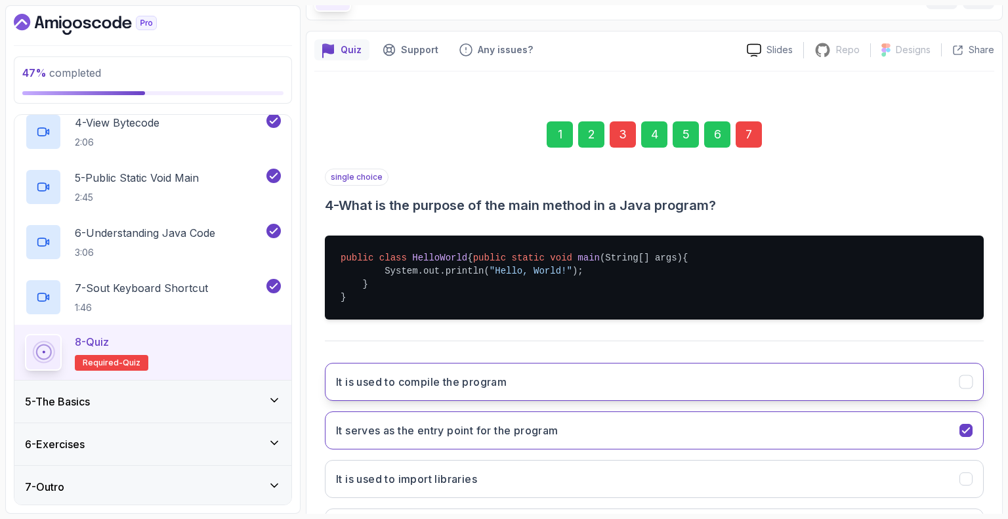
scroll to position [215, 0]
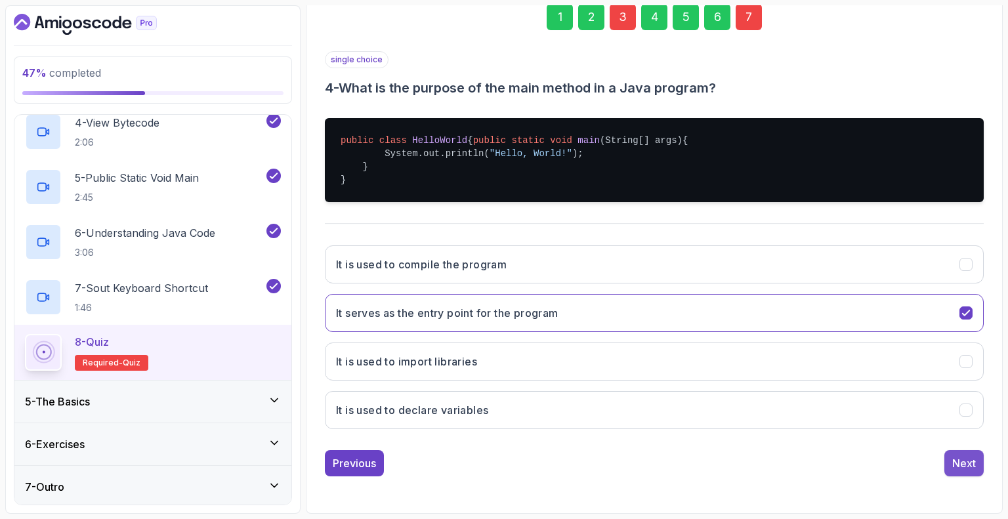
click at [956, 459] on div "Next" at bounding box center [964, 463] width 24 height 16
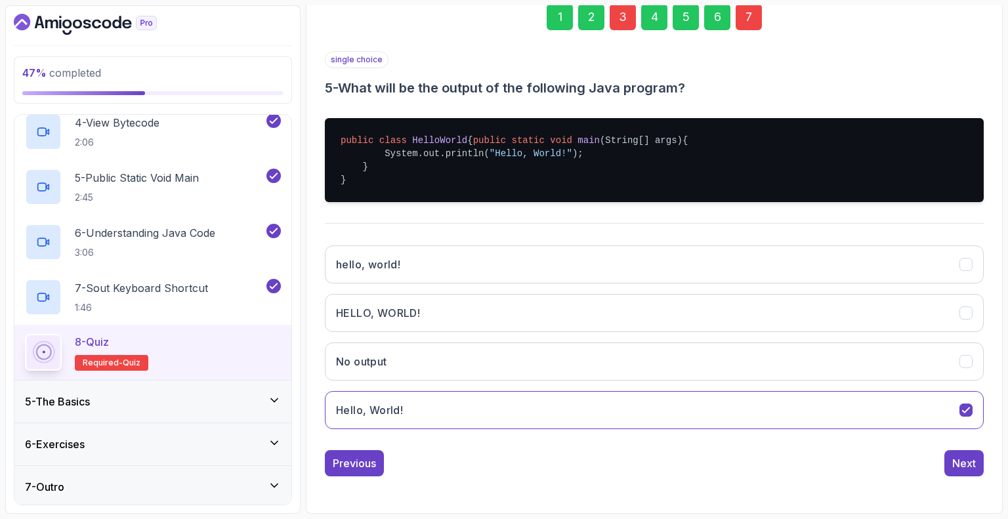
click at [956, 459] on div "Next" at bounding box center [964, 463] width 24 height 16
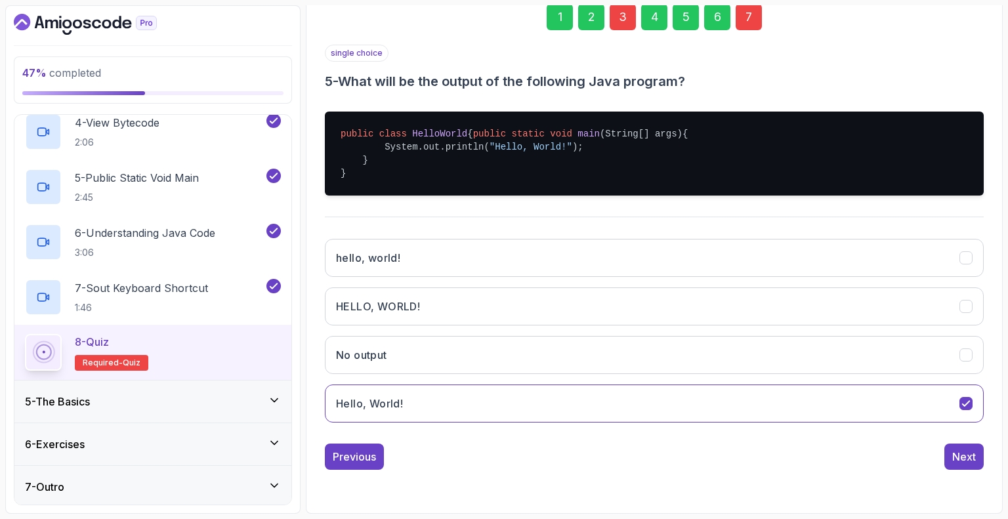
scroll to position [86, 0]
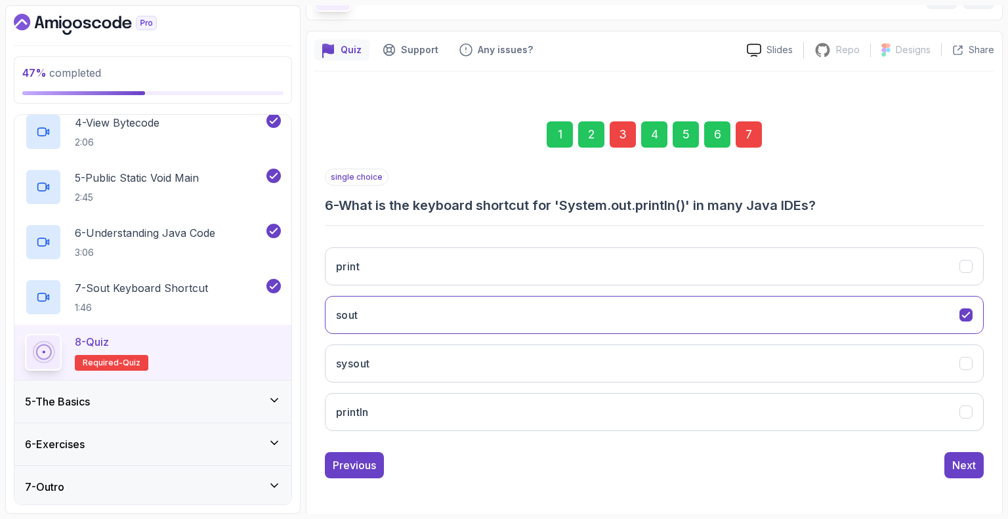
click at [956, 459] on div "Next" at bounding box center [964, 465] width 24 height 16
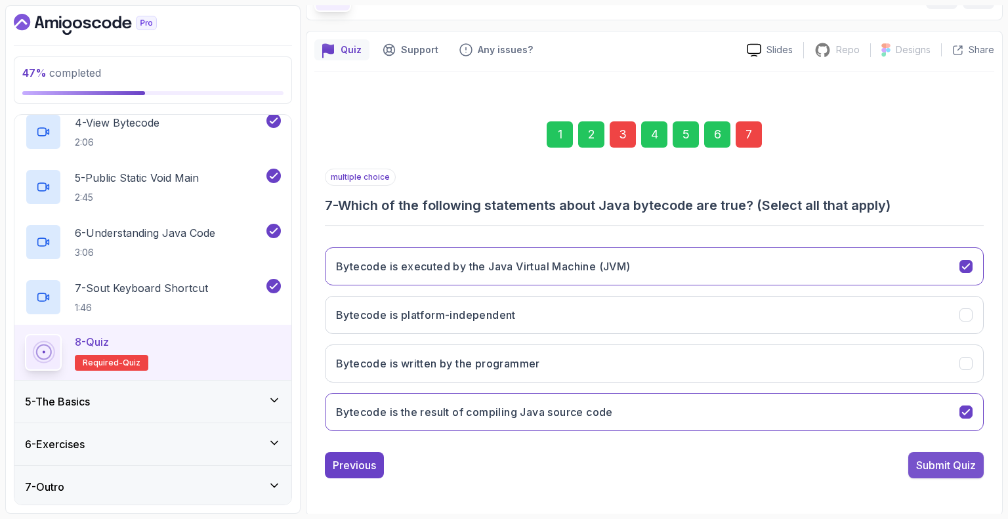
click at [935, 466] on div "Submit Quiz" at bounding box center [946, 465] width 60 height 16
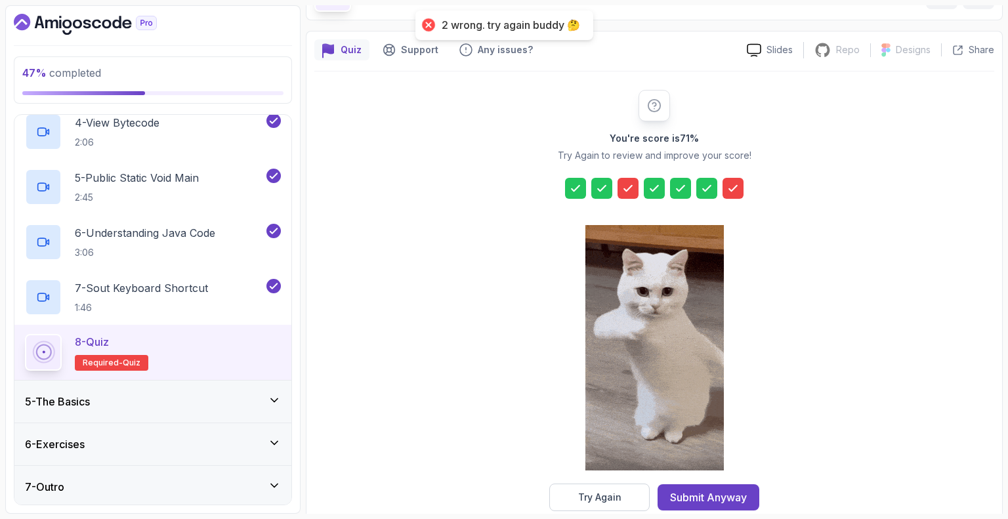
scroll to position [109, 0]
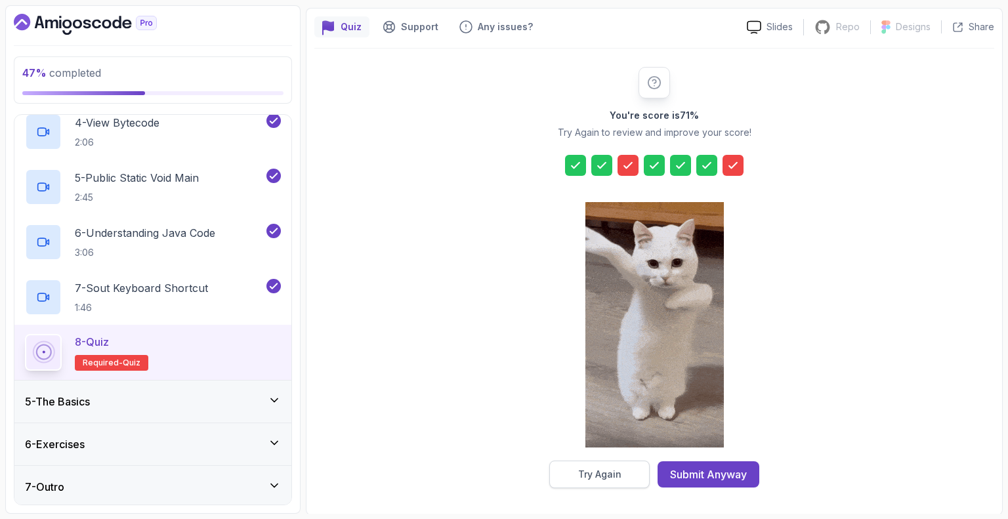
click at [616, 469] on div "Try Again" at bounding box center [599, 474] width 43 height 13
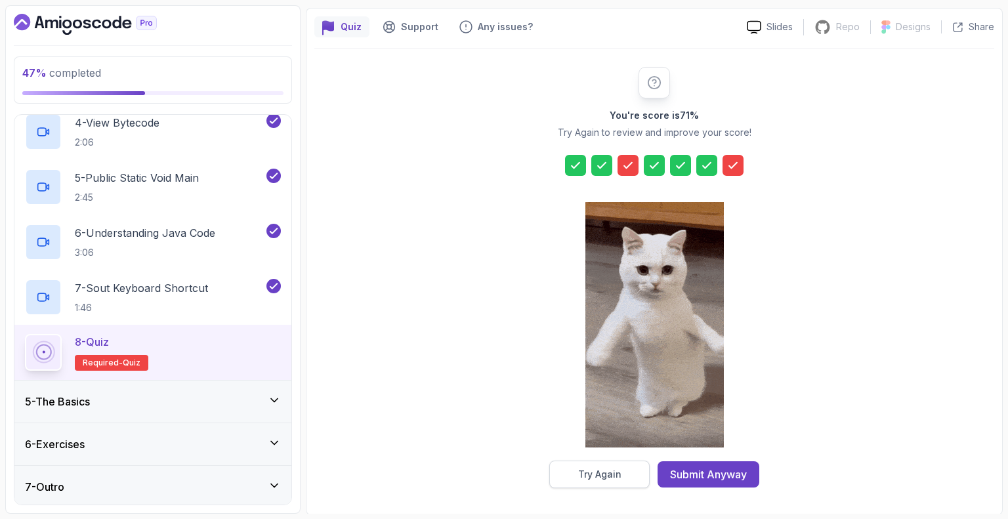
scroll to position [86, 0]
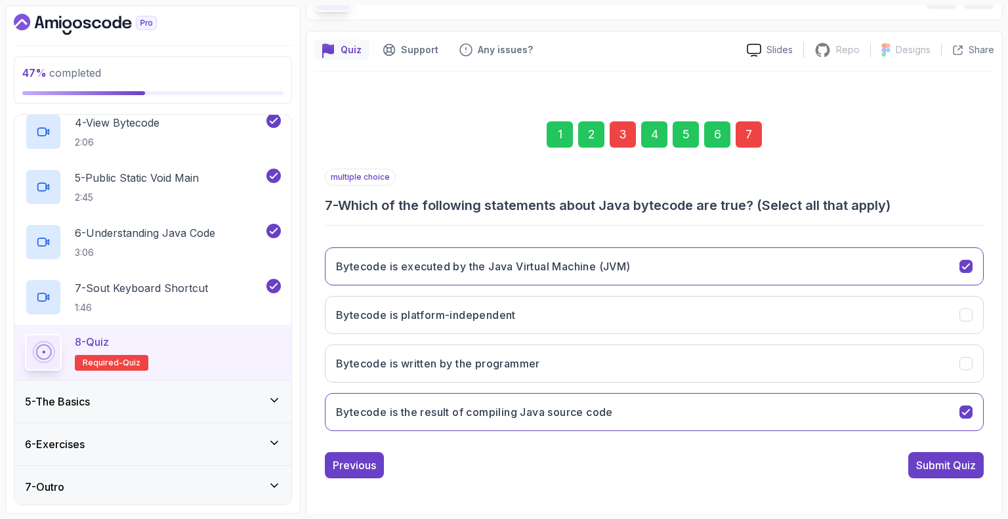
click at [627, 125] on div "3" at bounding box center [623, 134] width 26 height 26
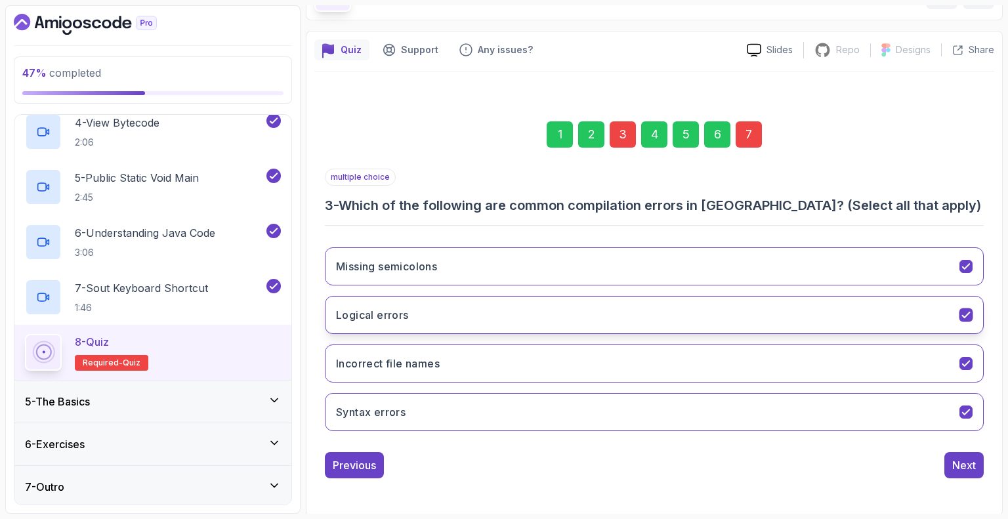
click at [961, 313] on icon "Logical errors" at bounding box center [966, 315] width 12 height 12
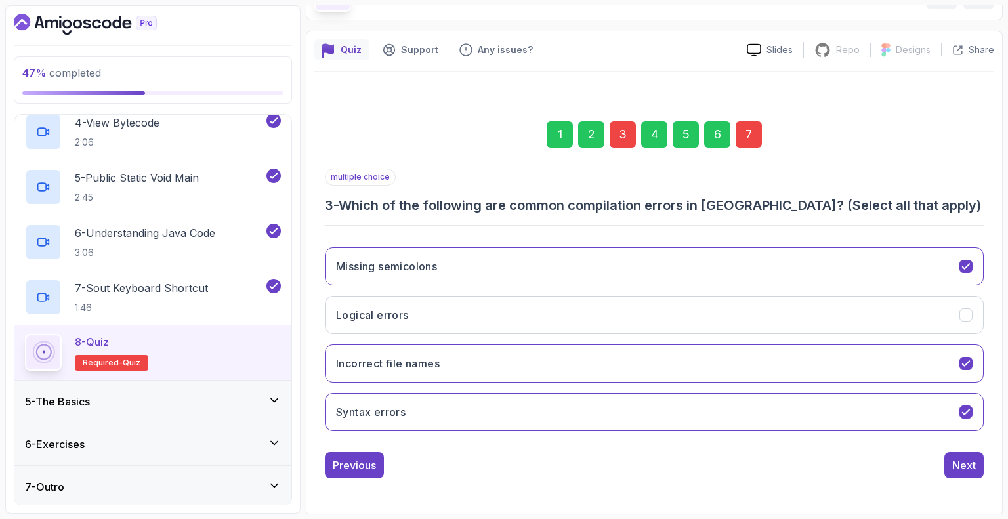
click at [752, 136] on div "7" at bounding box center [749, 134] width 26 height 26
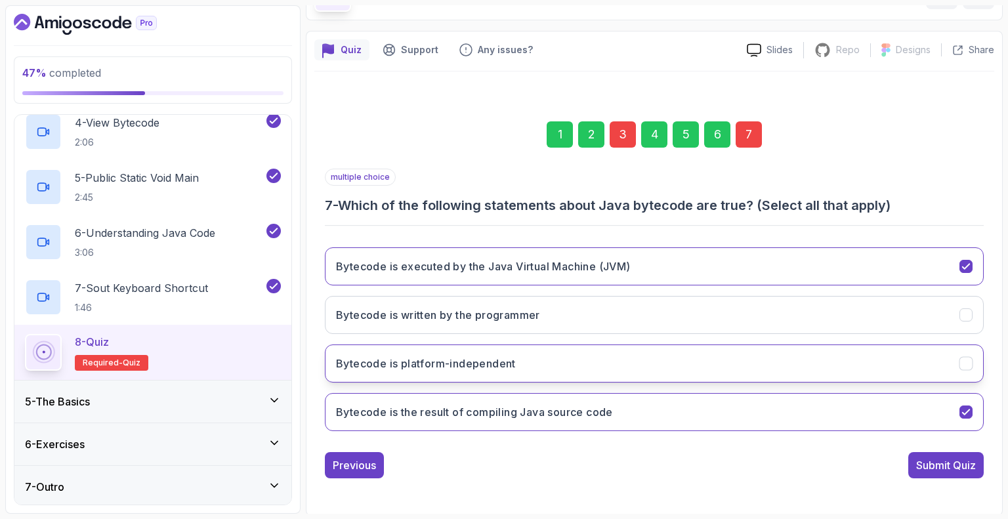
click at [965, 366] on icon "Bytecode is platform-independent" at bounding box center [966, 364] width 12 height 12
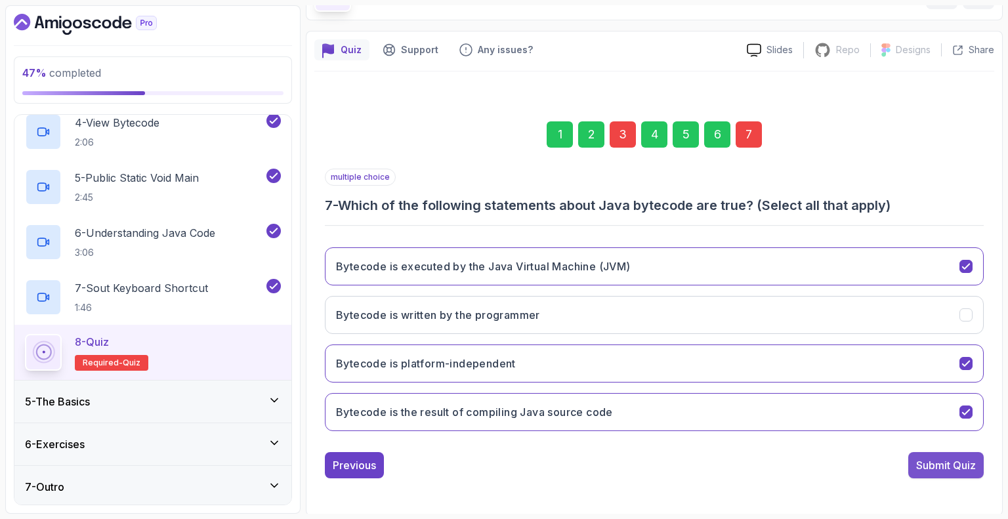
click at [926, 461] on div "Submit Quiz" at bounding box center [946, 465] width 60 height 16
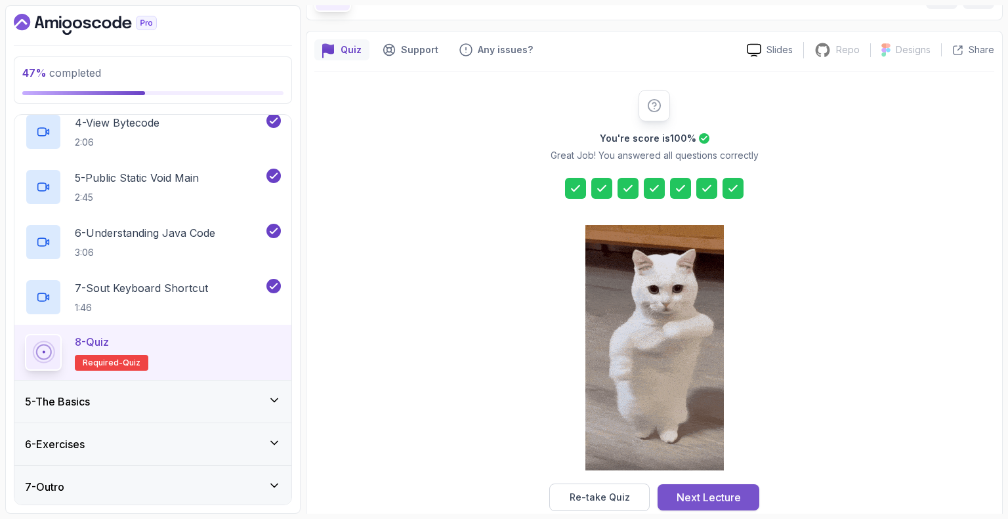
click at [709, 495] on div "Next Lecture" at bounding box center [709, 498] width 64 height 16
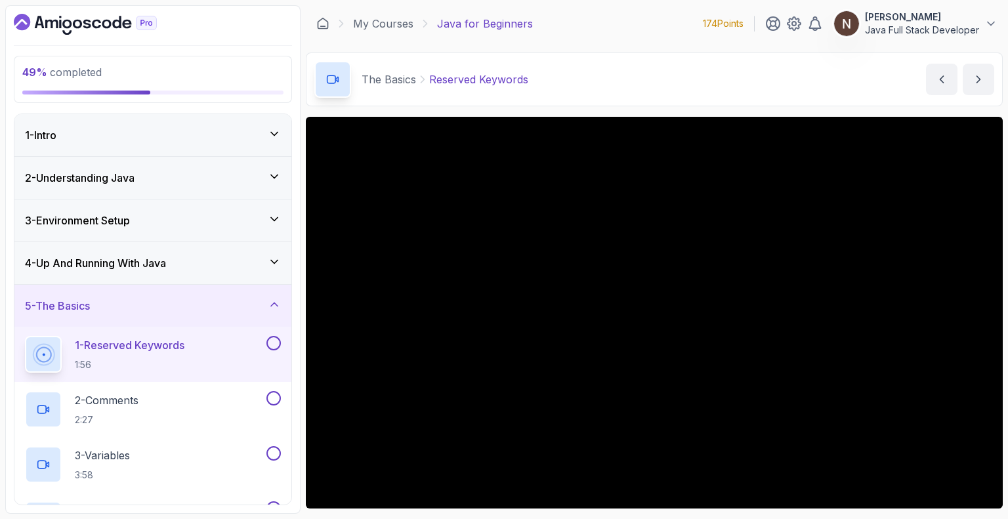
click at [164, 264] on h3 "4 - Up And Running With Java" at bounding box center [95, 263] width 141 height 16
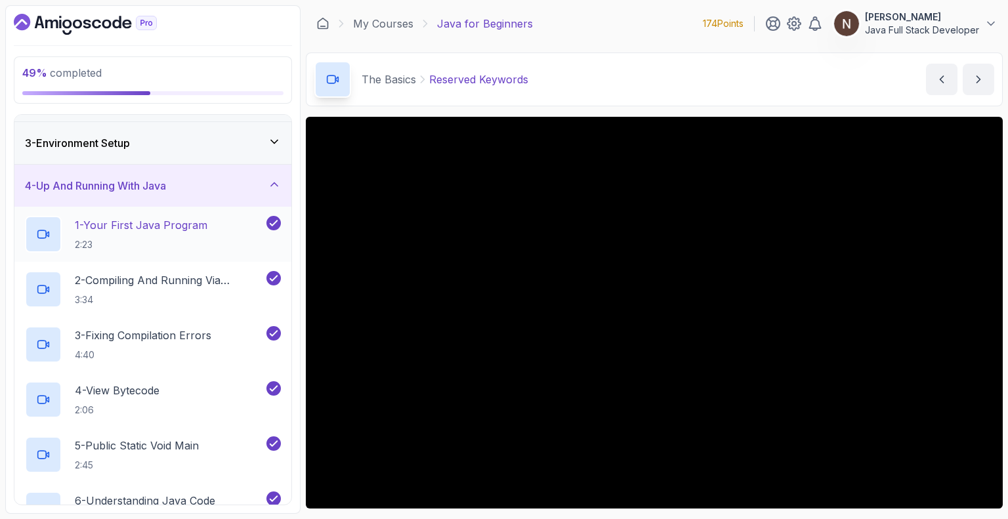
scroll to position [76, 0]
click at [163, 222] on p "1 - Your First Java Program" at bounding box center [141, 227] width 133 height 16
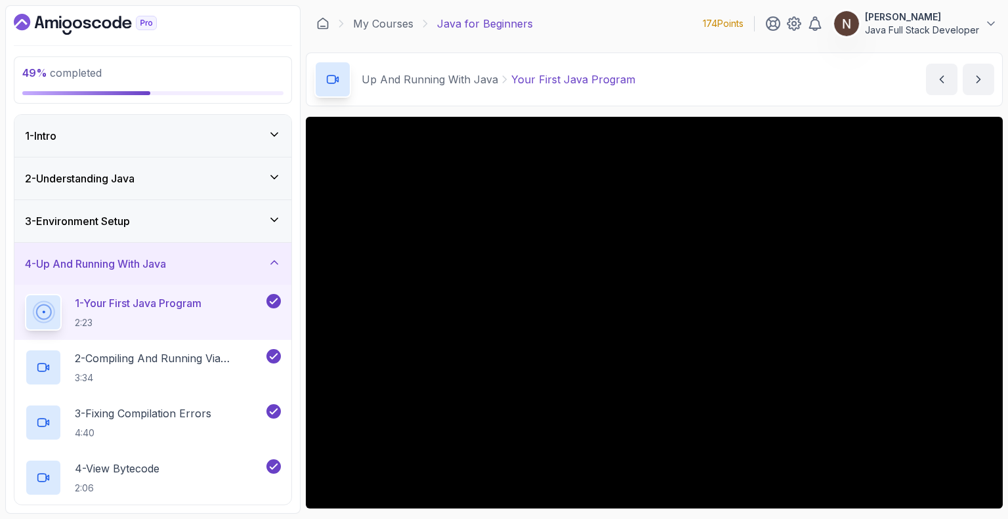
click at [163, 222] on div "3 - Environment Setup" at bounding box center [153, 221] width 256 height 16
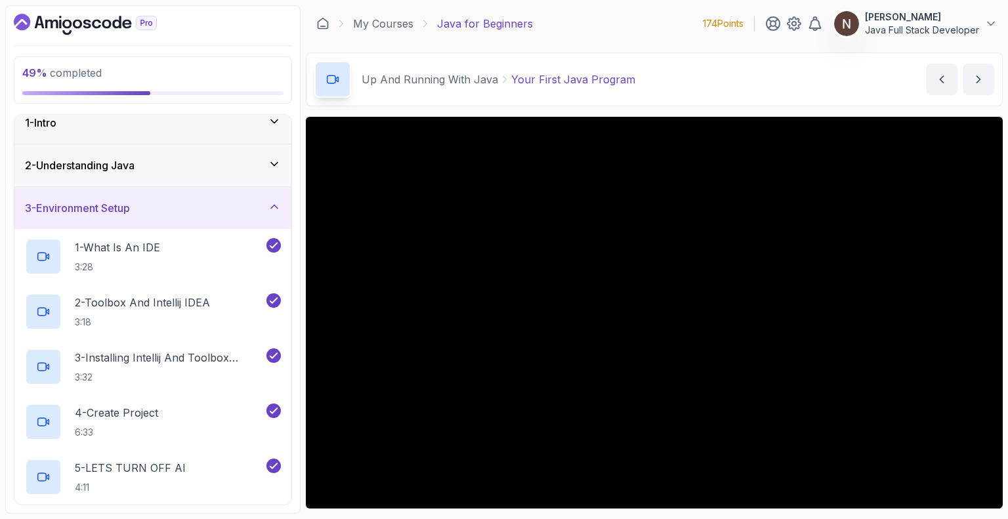
scroll to position [13, 0]
click at [173, 303] on p "2 - Toolbox And Intellij IDEA" at bounding box center [142, 303] width 135 height 16
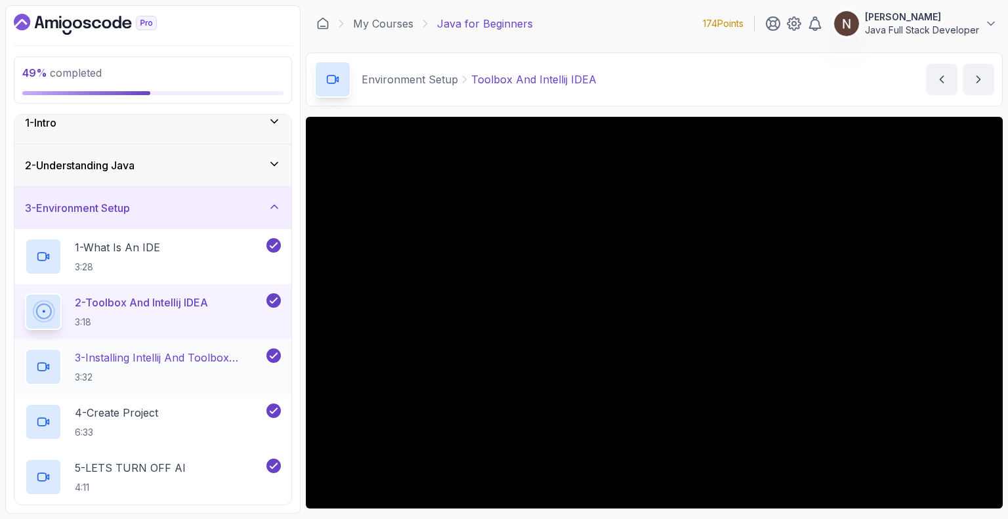
click at [179, 360] on p "3 - Installing Intellij And Toolbox Configuration" at bounding box center [169, 358] width 189 height 16
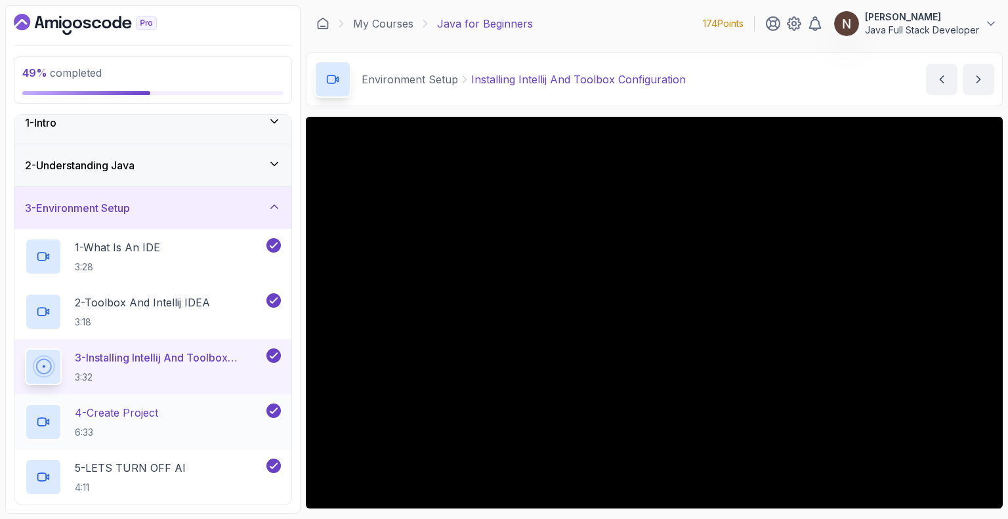
click at [123, 410] on p "4 - Create Project" at bounding box center [116, 413] width 83 height 16
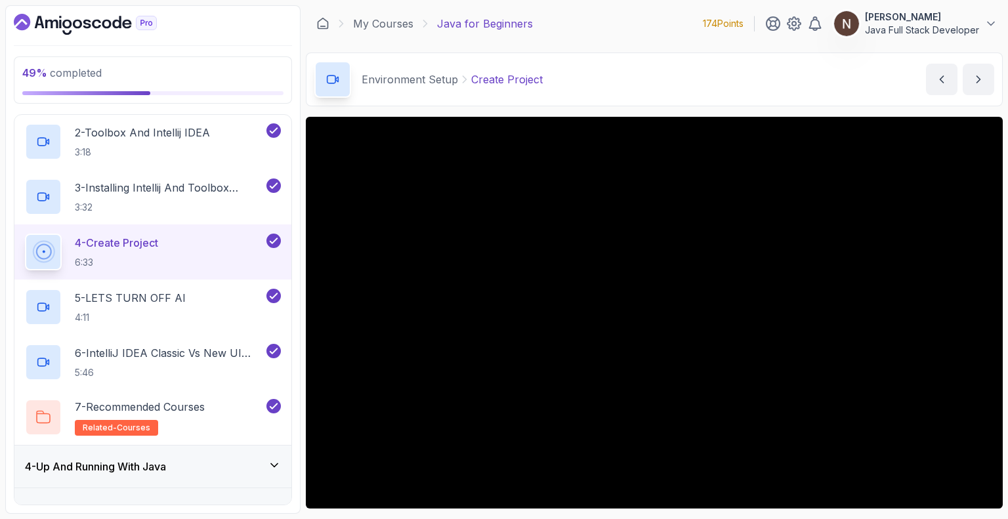
scroll to position [191, 0]
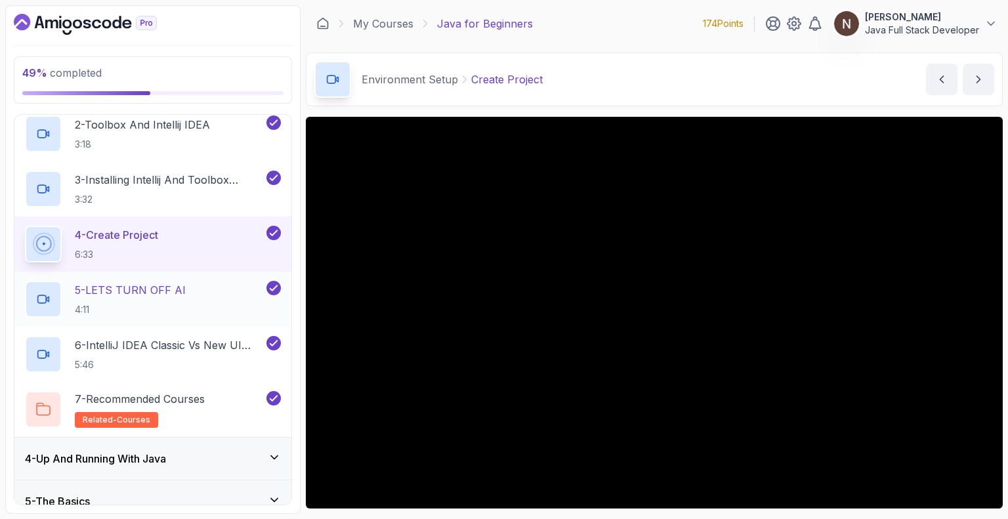
click at [133, 288] on p "5 - LETS TURN OFF AI" at bounding box center [130, 290] width 111 height 16
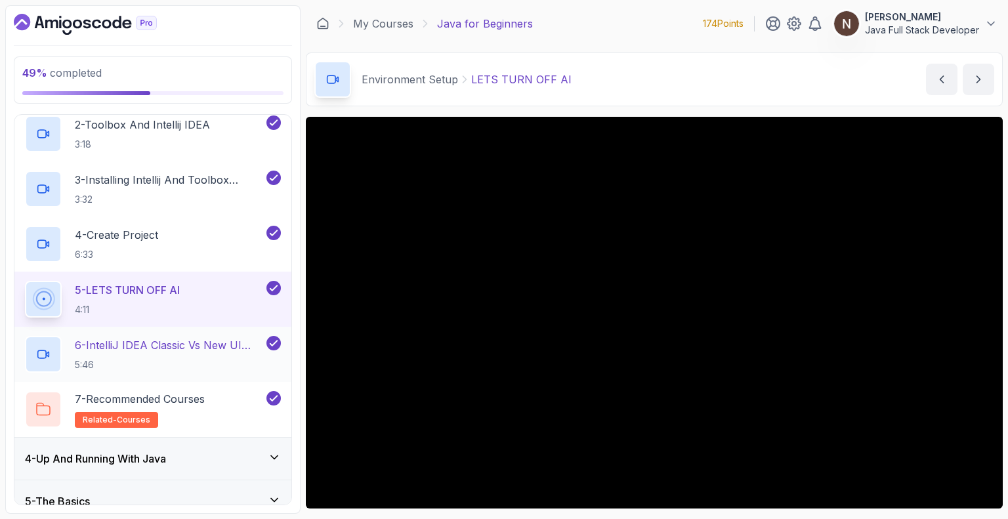
click at [138, 341] on p "6 - IntelliJ IDEA Classic Vs New UI (User Interface)" at bounding box center [169, 345] width 189 height 16
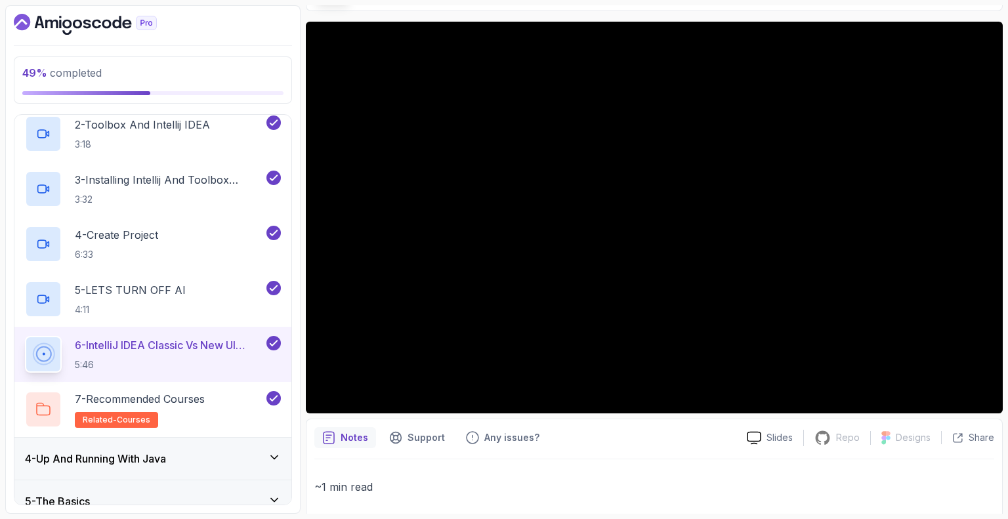
scroll to position [95, 0]
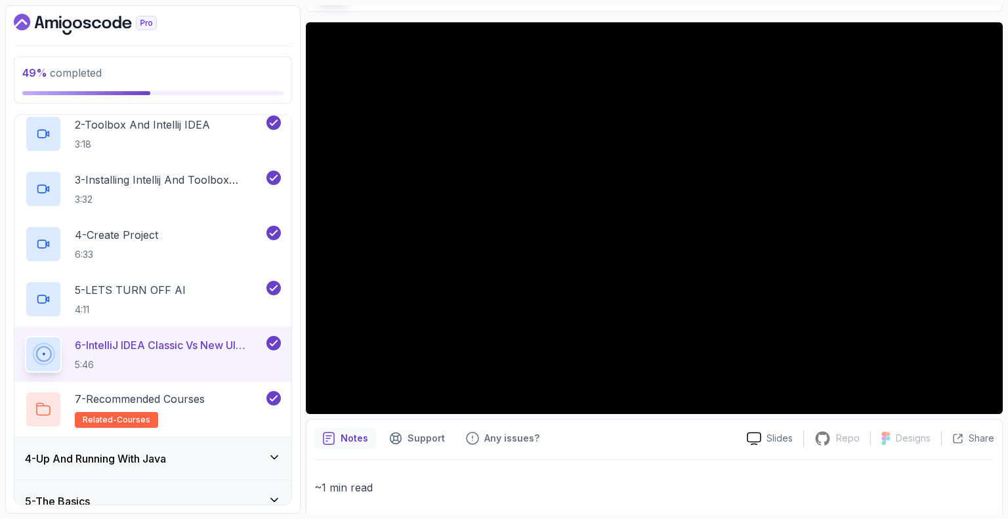
click at [120, 446] on div "4 - Up And Running With Java" at bounding box center [152, 459] width 277 height 42
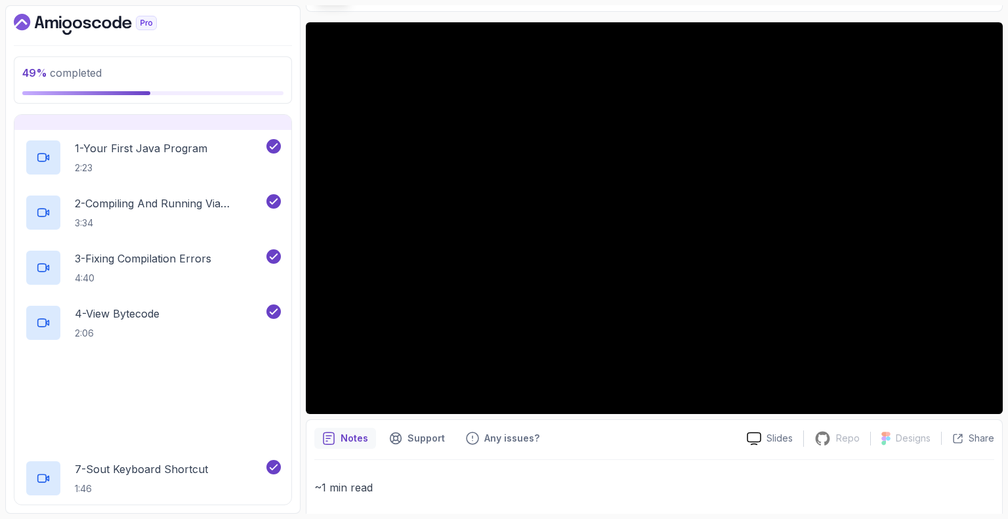
scroll to position [159, 0]
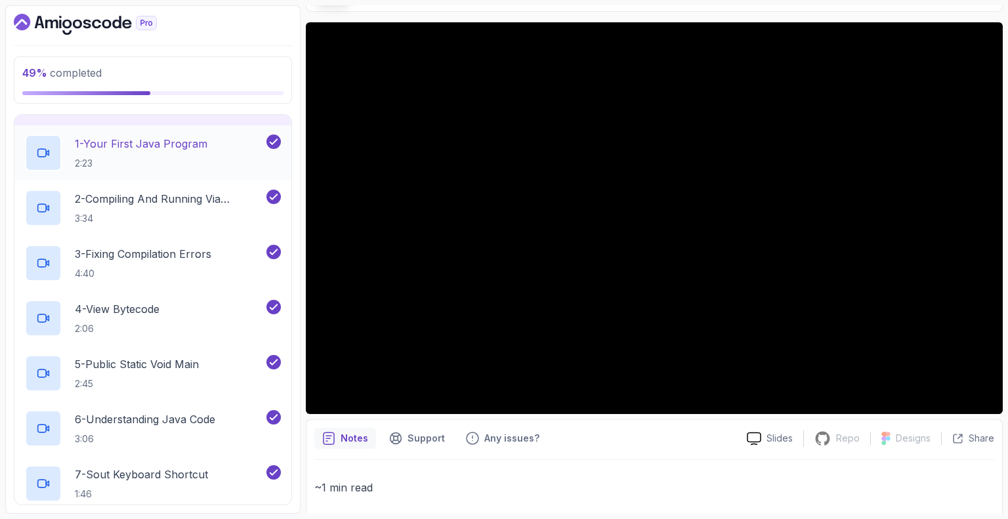
click at [160, 136] on p "1 - Your First Java Program" at bounding box center [141, 144] width 133 height 16
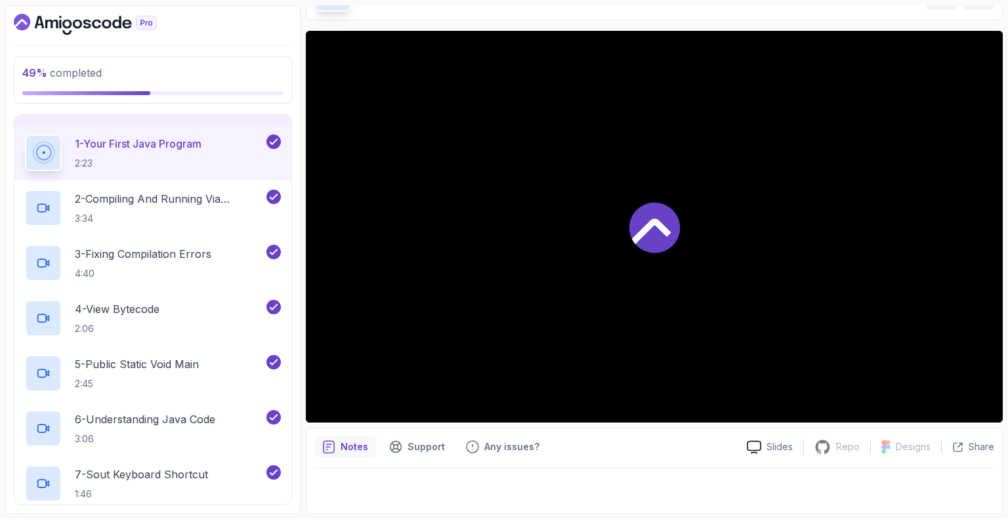
scroll to position [85, 0]
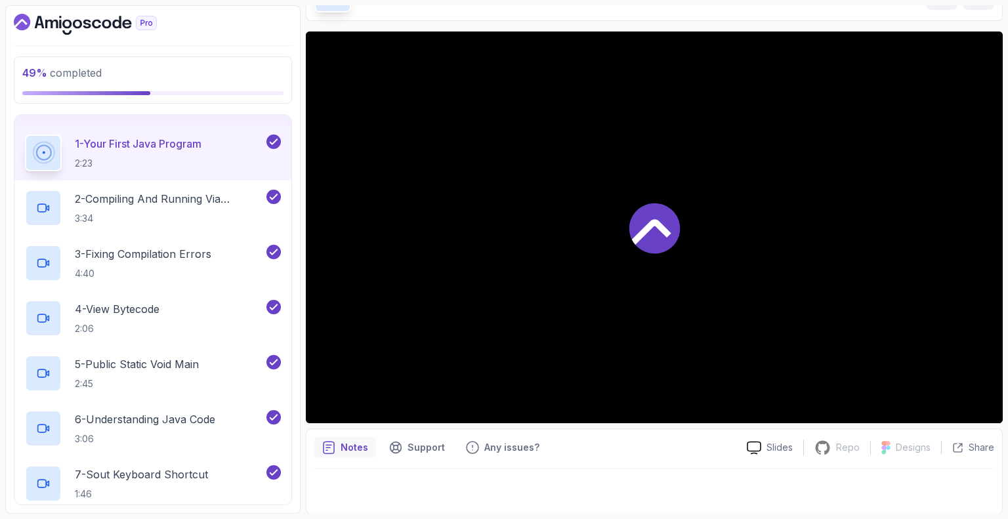
click at [155, 140] on p "1 - Your First Java Program" at bounding box center [138, 144] width 127 height 16
click at [156, 203] on p "2 - Compiling And Running Via Terminal" at bounding box center [169, 199] width 189 height 16
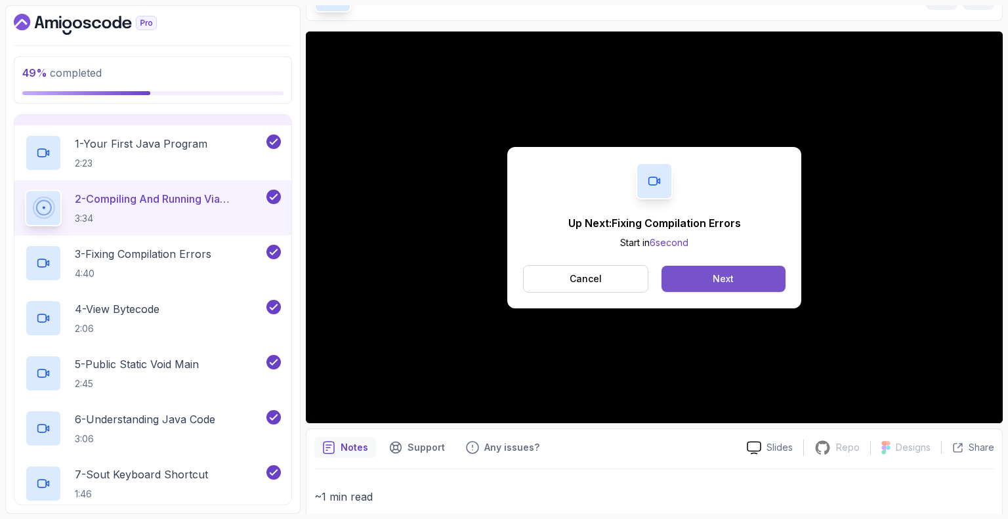
click at [704, 276] on button "Next" at bounding box center [724, 279] width 124 height 26
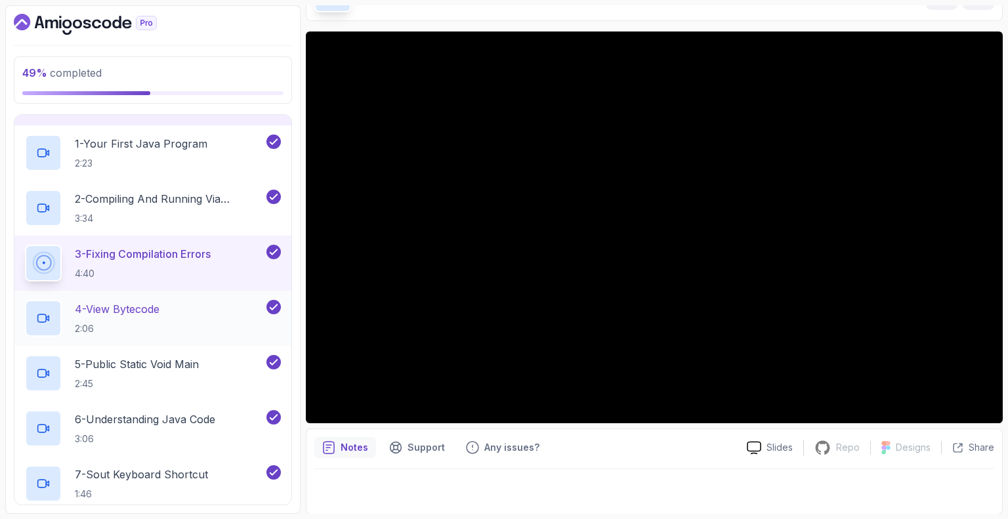
click at [111, 312] on p "4 - View Bytecode" at bounding box center [117, 309] width 85 height 16
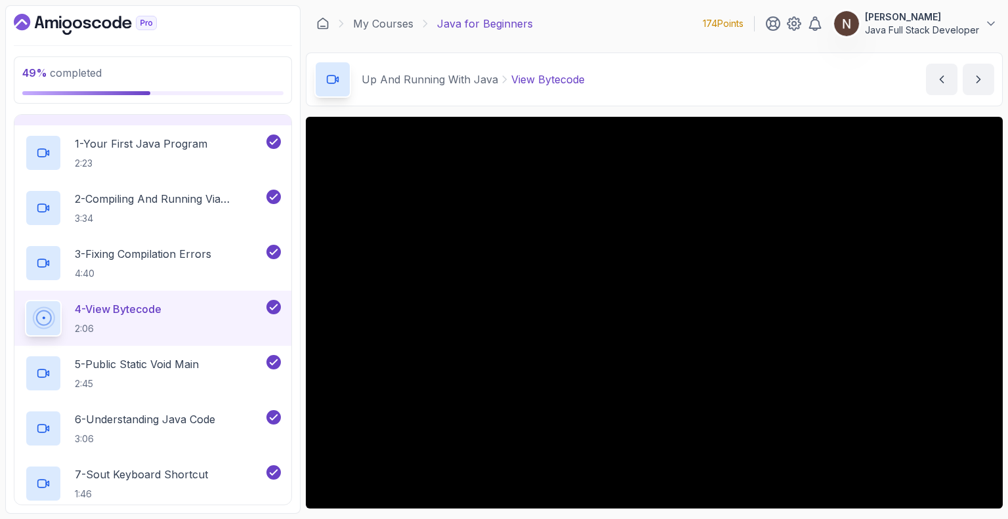
scroll to position [85, 0]
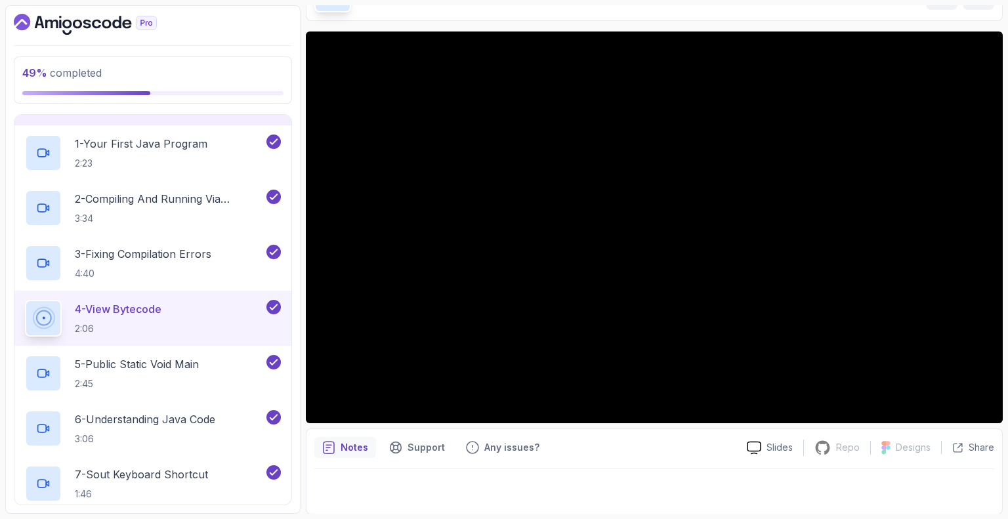
click at [362, 441] on p "Notes" at bounding box center [355, 447] width 28 height 13
click at [411, 448] on p "Support" at bounding box center [426, 447] width 37 height 13
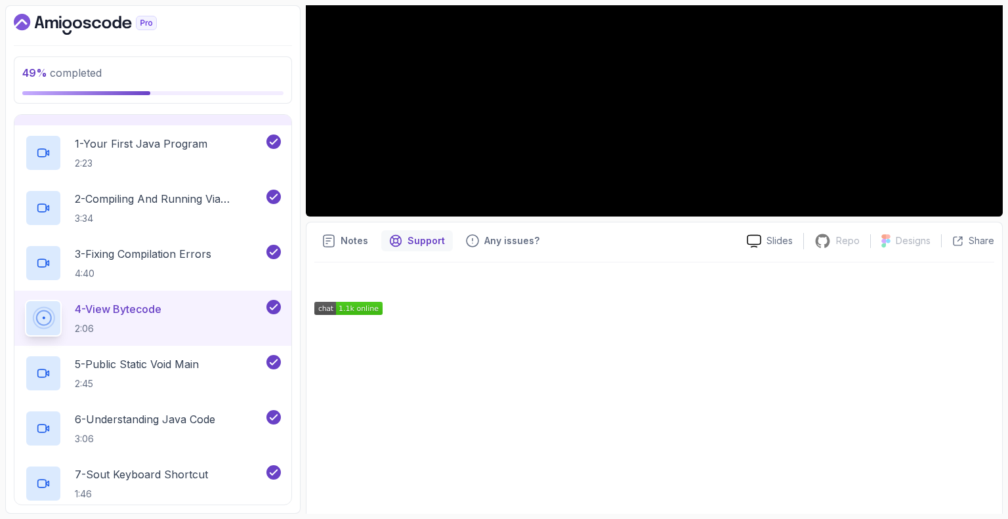
scroll to position [293, 0]
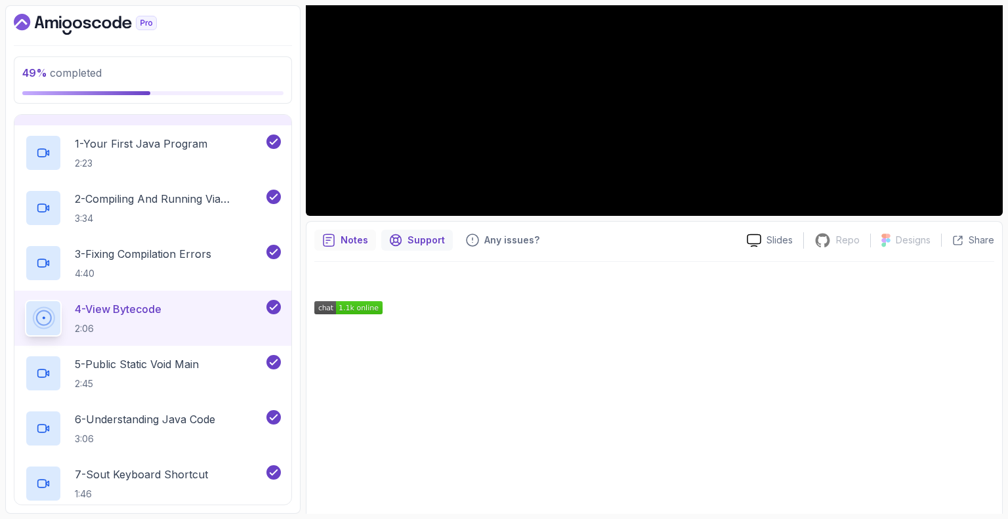
click at [333, 243] on icon "notes button" at bounding box center [328, 240] width 13 height 13
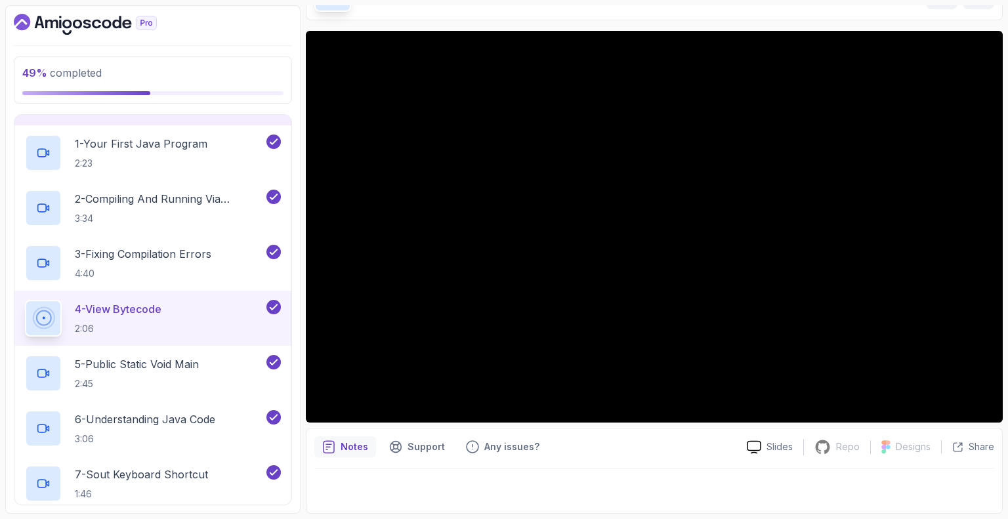
scroll to position [85, 0]
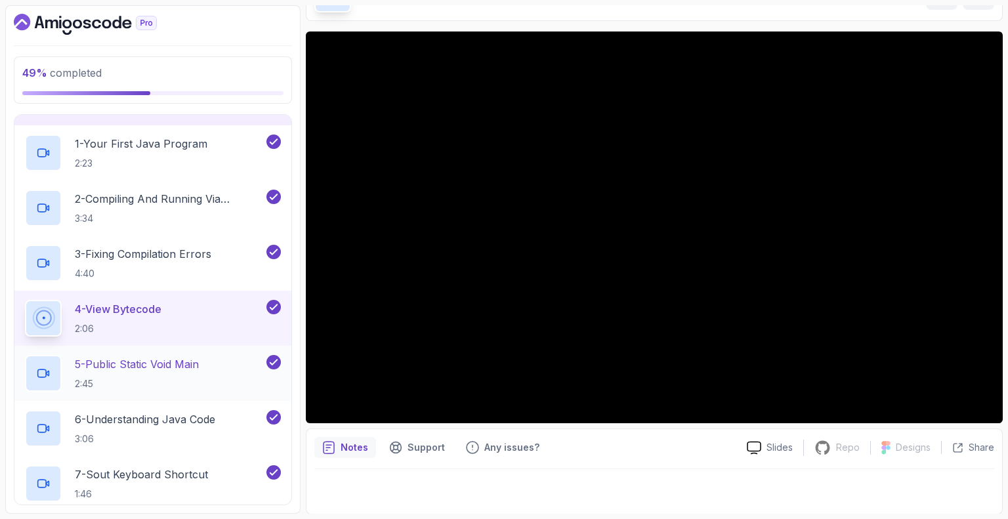
click at [163, 356] on p "5 - Public Static Void Main" at bounding box center [137, 364] width 124 height 16
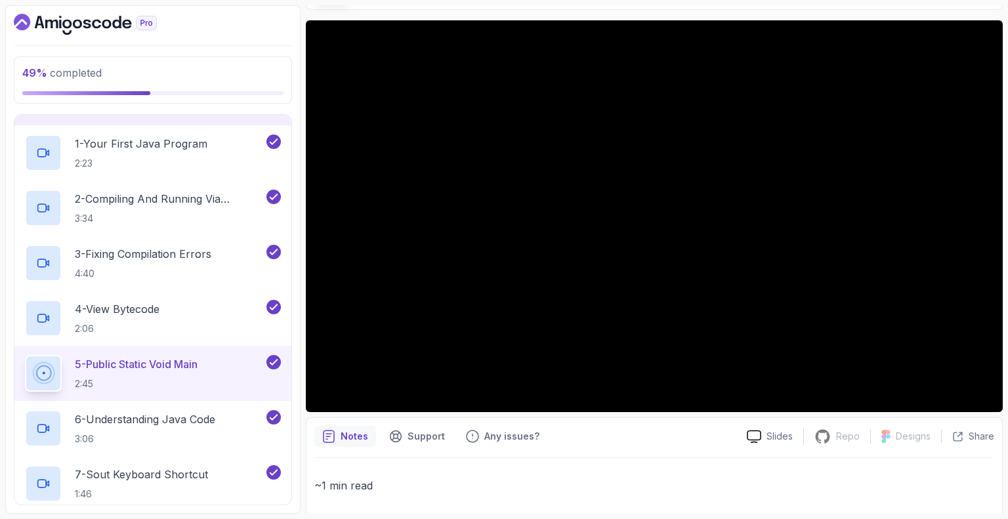
scroll to position [37, 0]
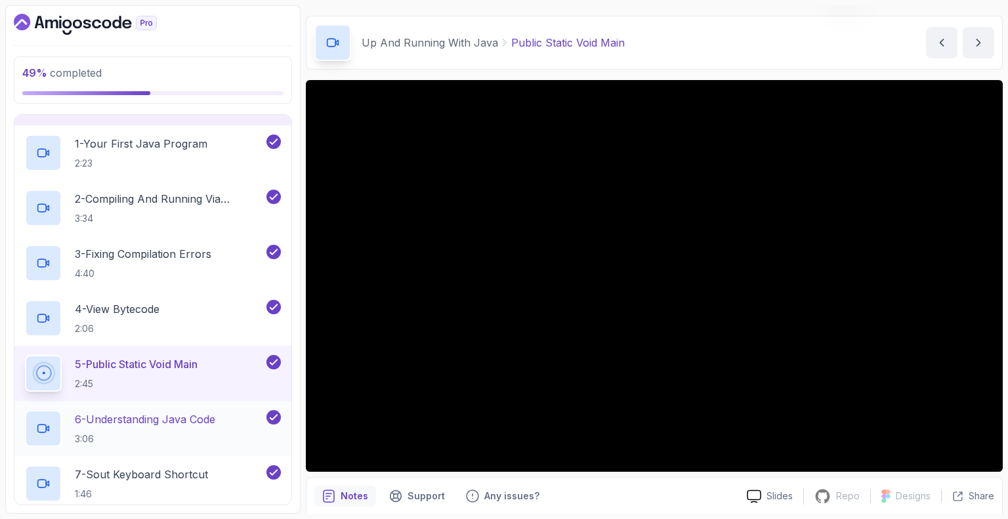
click at [179, 418] on p "6 - Understanding Java Code" at bounding box center [145, 419] width 140 height 16
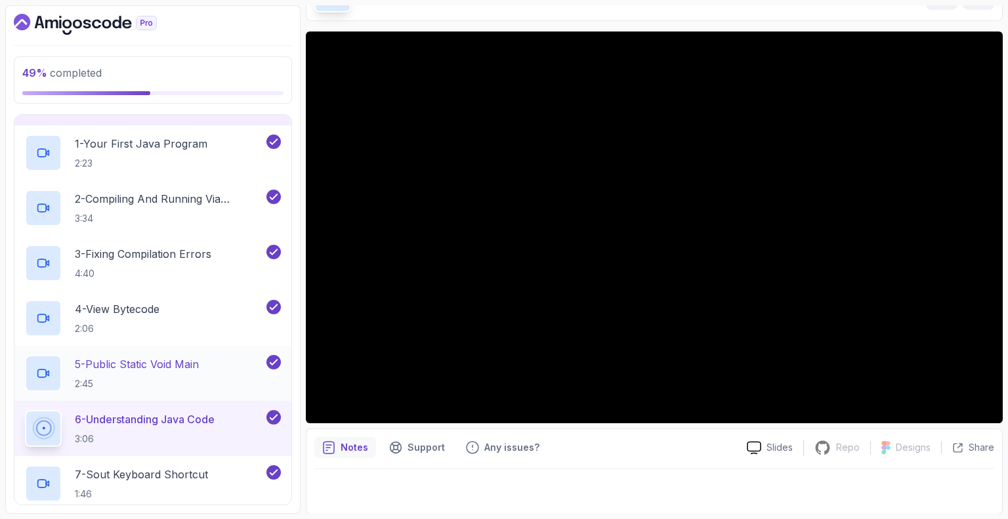
scroll to position [347, 0]
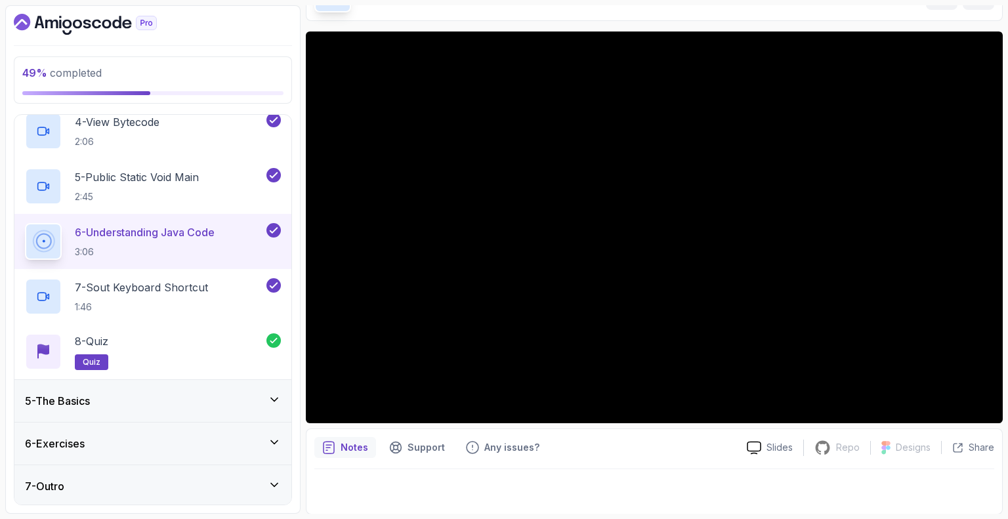
click at [106, 403] on div "5 - The Basics" at bounding box center [153, 401] width 256 height 16
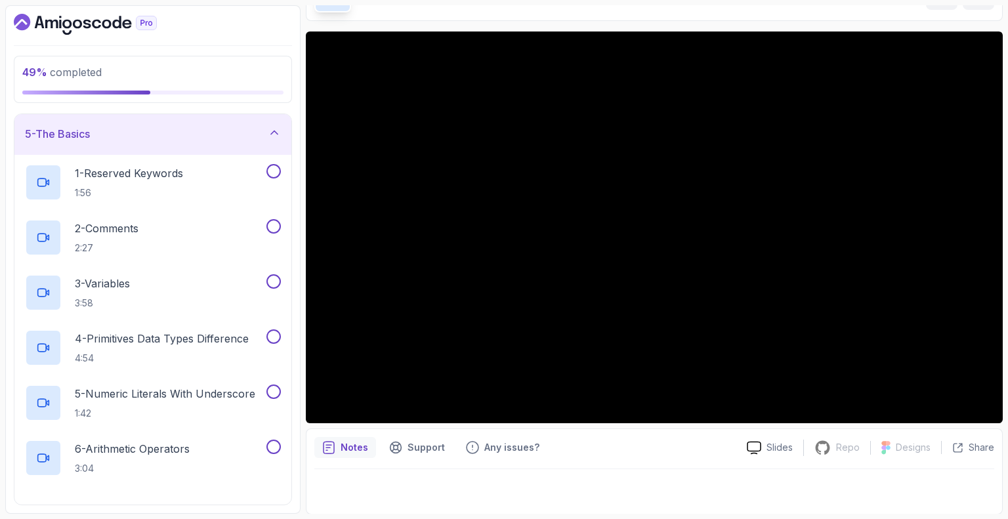
scroll to position [179, 0]
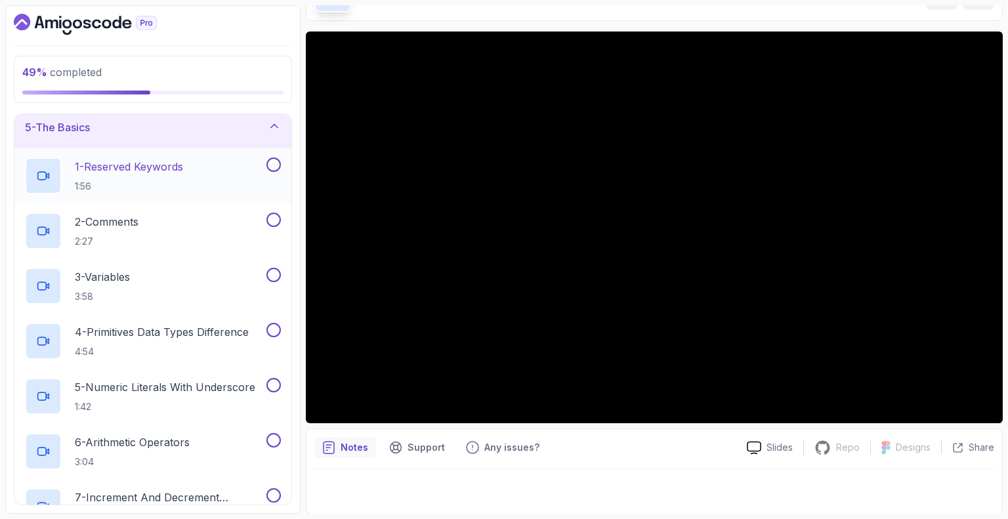
click at [123, 165] on p "1 - Reserved Keywords" at bounding box center [129, 167] width 108 height 16
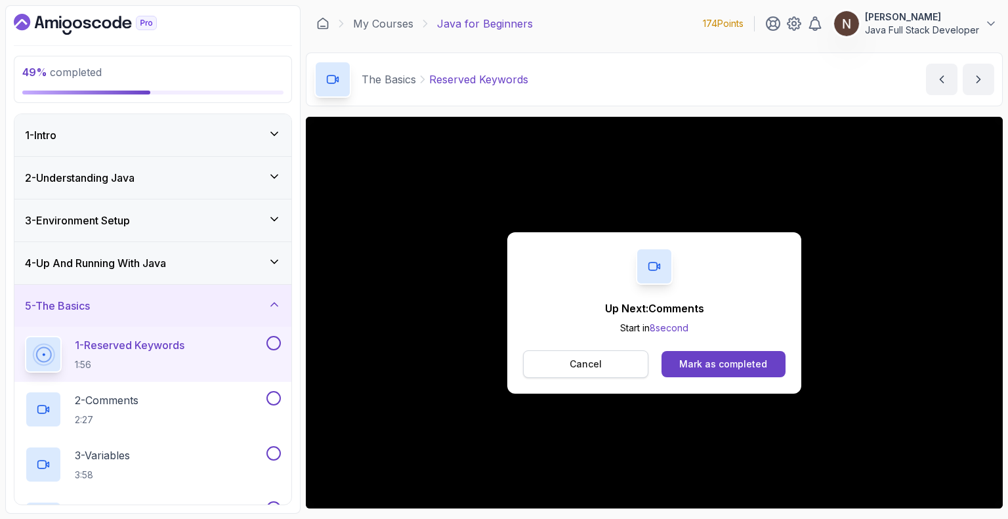
click at [602, 360] on button "Cancel" at bounding box center [585, 364] width 125 height 28
click at [696, 359] on div "Mark as completed" at bounding box center [723, 364] width 88 height 13
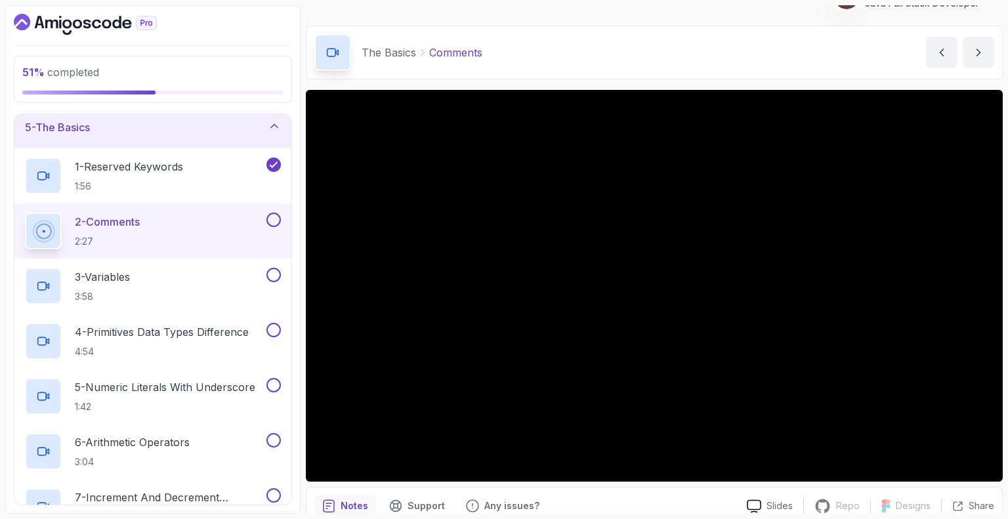
scroll to position [9, 0]
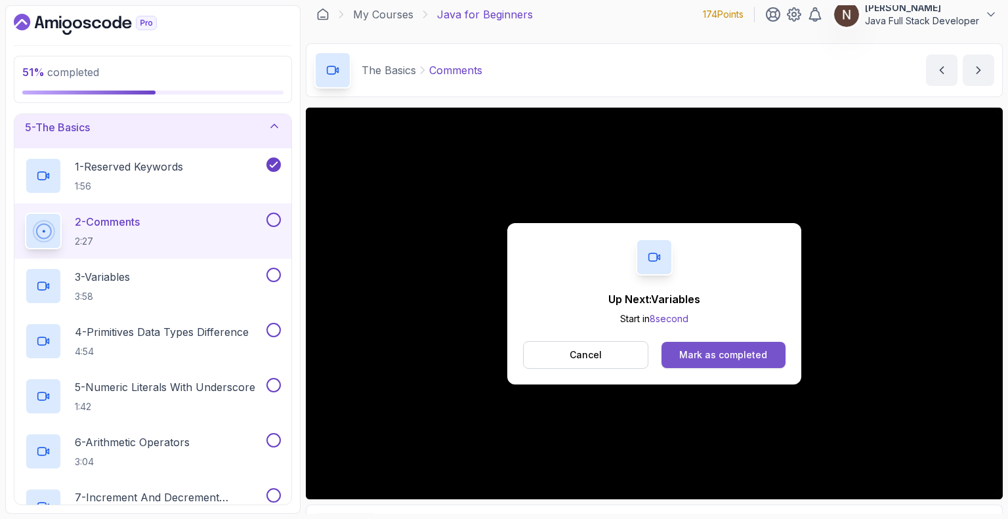
click at [705, 354] on div "Mark as completed" at bounding box center [723, 354] width 88 height 13
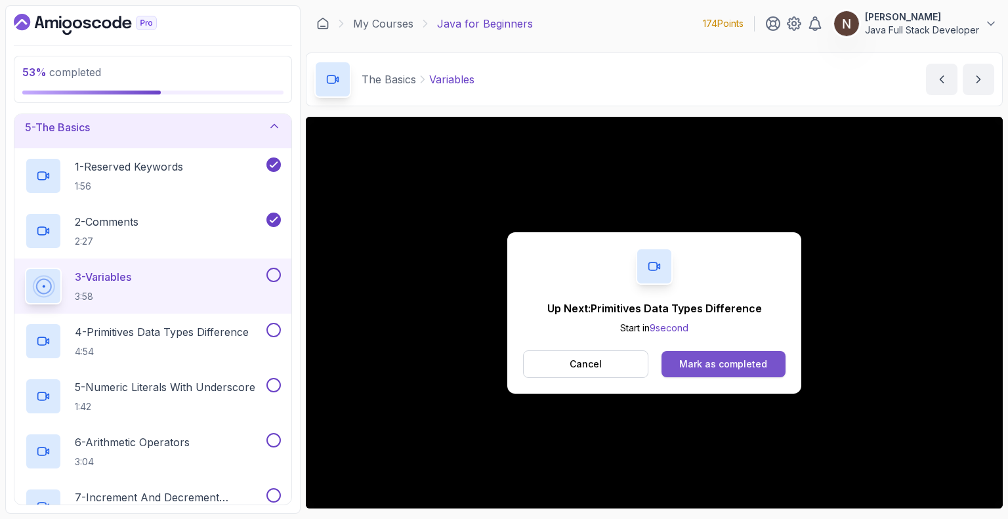
click at [731, 364] on div "Mark as completed" at bounding box center [723, 364] width 88 height 13
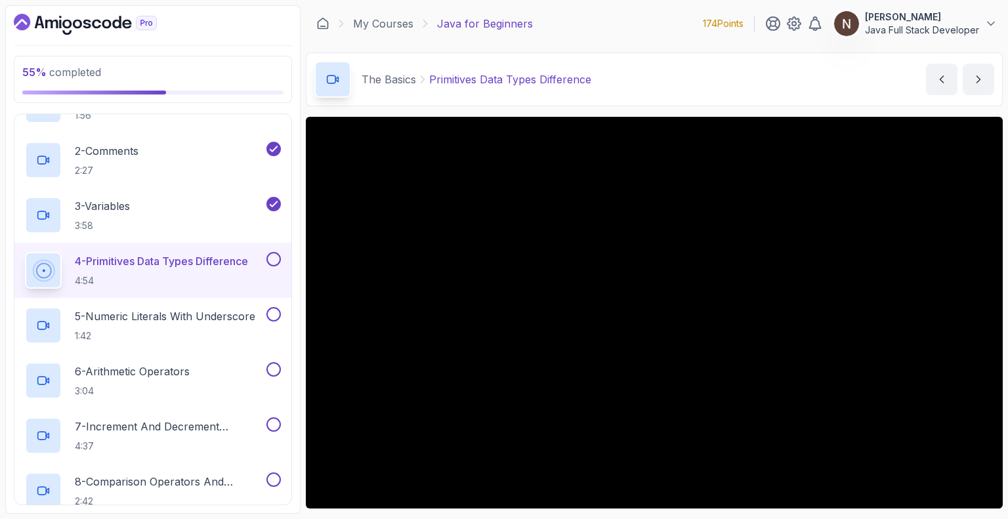
scroll to position [249, 0]
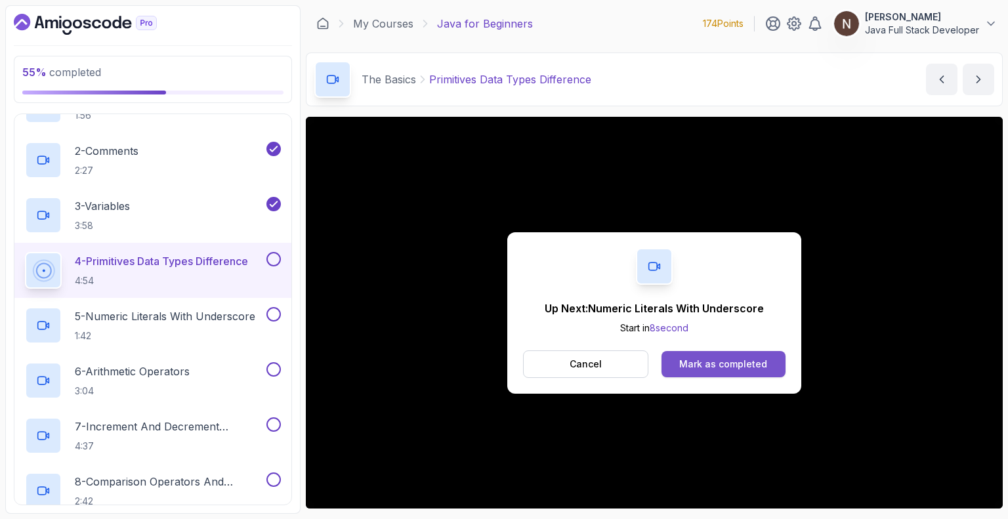
click at [748, 359] on div "Mark as completed" at bounding box center [723, 364] width 88 height 13
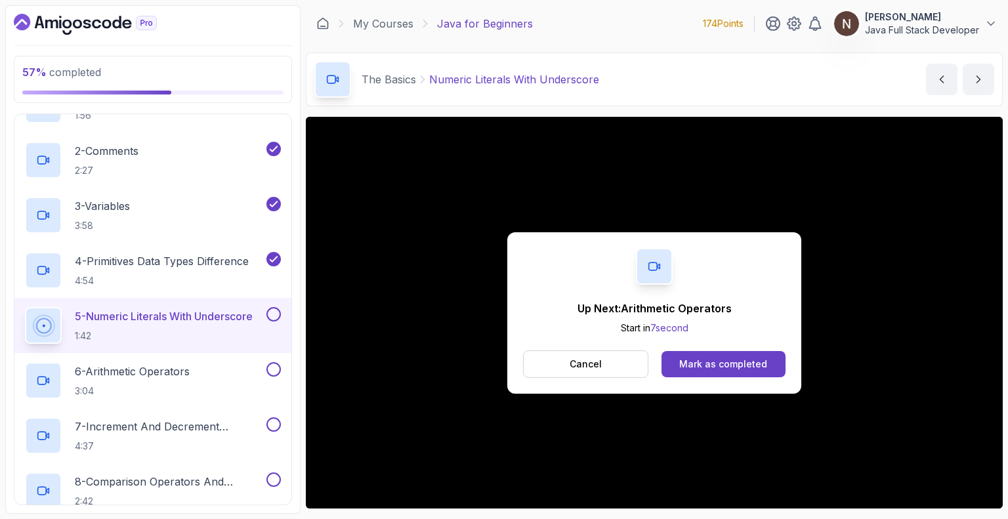
click at [748, 359] on div "Mark as completed" at bounding box center [723, 364] width 88 height 13
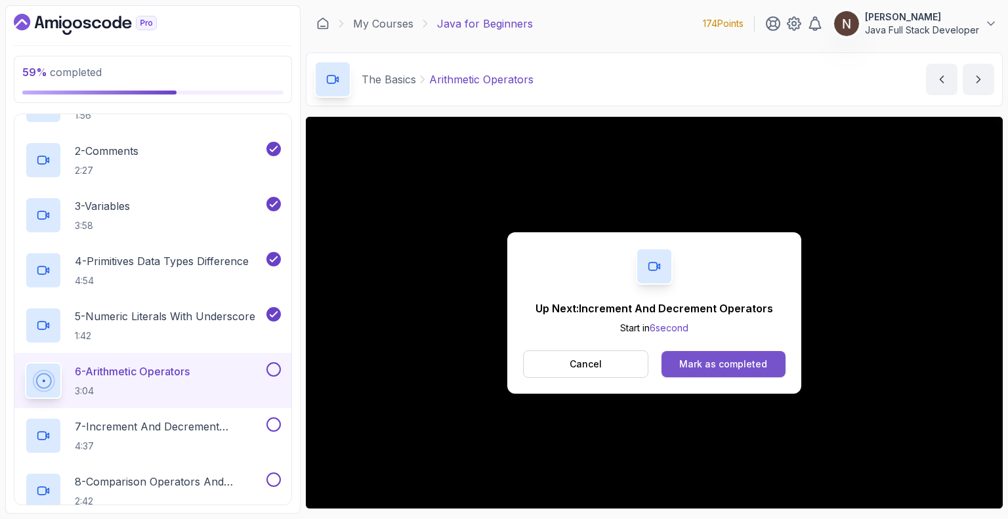
click at [727, 366] on div "Mark as completed" at bounding box center [723, 364] width 88 height 13
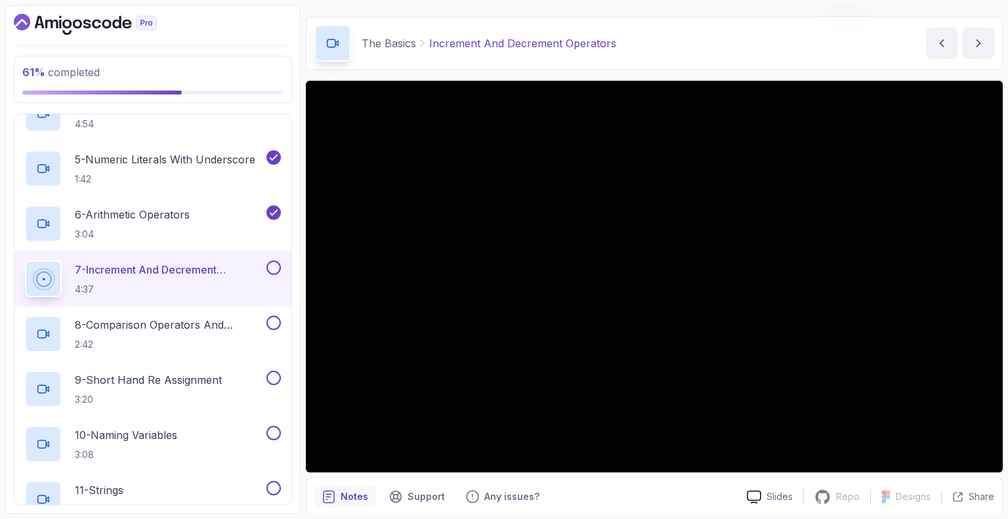
scroll to position [39, 0]
